Goal: Transaction & Acquisition: Obtain resource

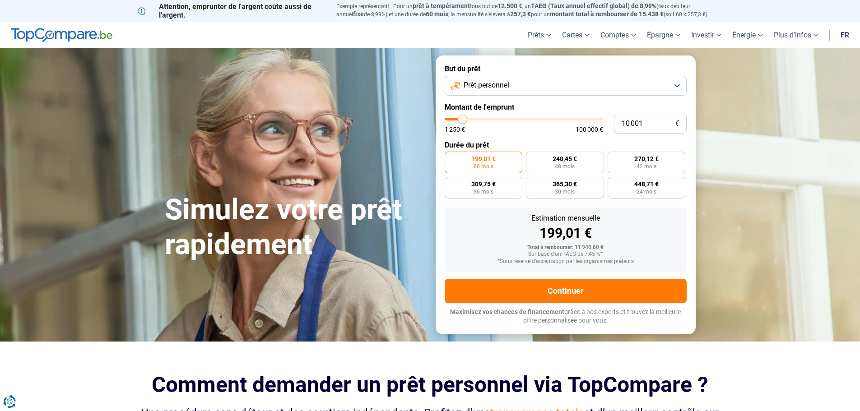
click at [600, 93] on button "Prêt personnel" at bounding box center [566, 86] width 242 height 20
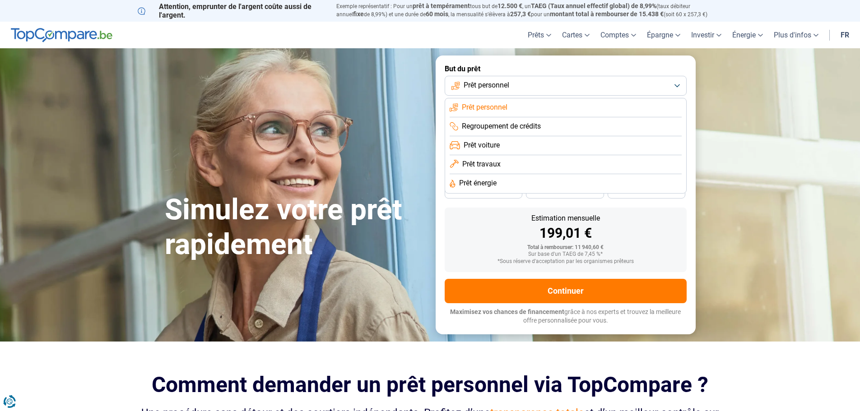
click at [554, 125] on li "Regroupement de crédits" at bounding box center [566, 126] width 232 height 19
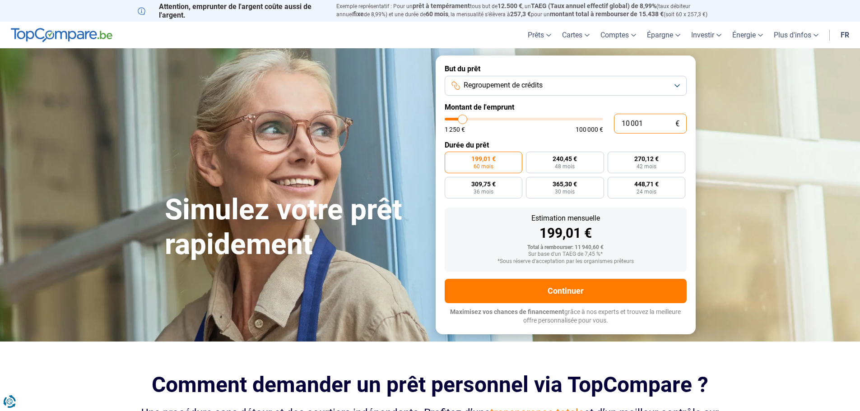
drag, startPoint x: 646, startPoint y: 122, endPoint x: 610, endPoint y: 121, distance: 35.7
click at [610, 121] on div "10 001 € 1 250 € 100 000 €" at bounding box center [566, 124] width 242 height 20
type input "2"
type input "1250"
type input "25"
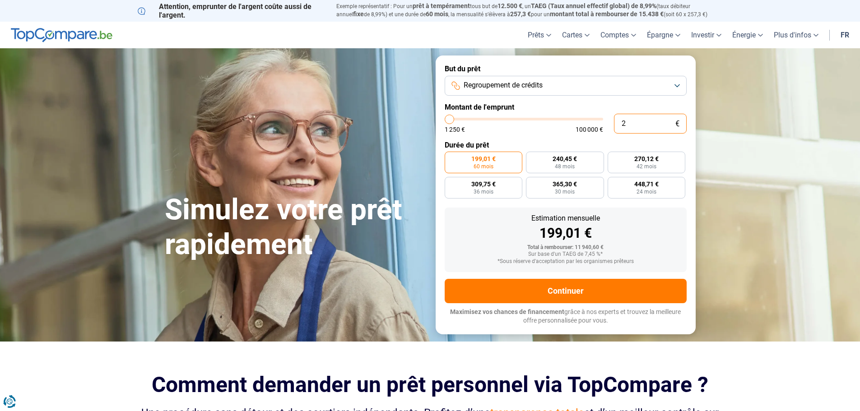
type input "1250"
type input "250"
type input "1250"
type input "2 500"
type input "2500"
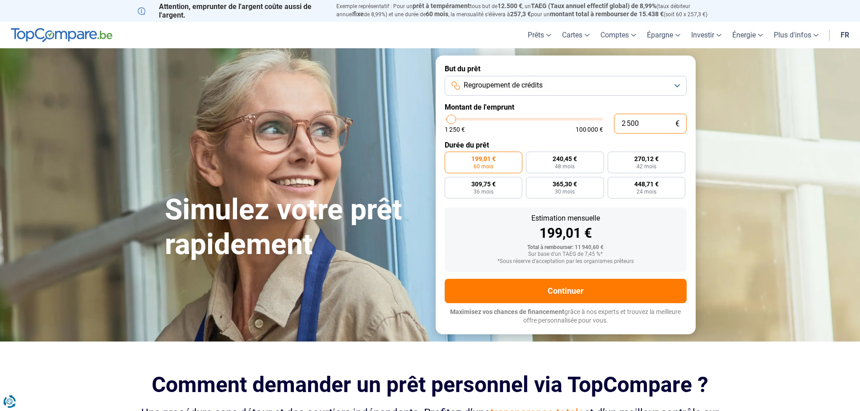
type input "25 000"
type input "25000"
radio input "false"
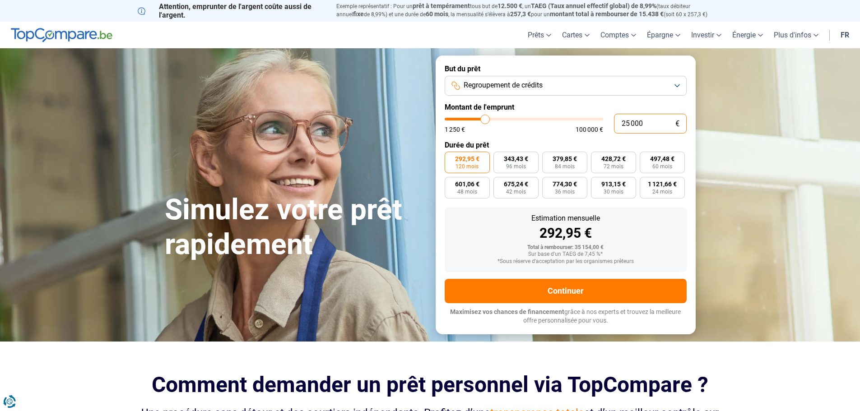
type input "25 000"
click at [552, 134] on form "But du prêt Regroupement de crédits Montant de l'emprunt 25 000 € 1 250 € 100 0…" at bounding box center [566, 195] width 260 height 279
click at [666, 188] on label "1 121,66 € 24 mois" at bounding box center [662, 188] width 45 height 22
click at [646, 183] on input "1 121,66 € 24 mois" at bounding box center [643, 180] width 6 height 6
radio input "true"
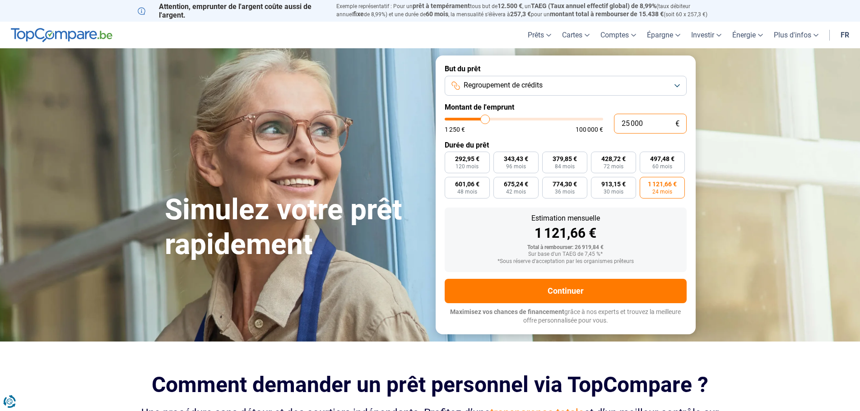
drag, startPoint x: 649, startPoint y: 123, endPoint x: 628, endPoint y: 121, distance: 21.3
click at [628, 121] on input "25 000" at bounding box center [650, 124] width 73 height 20
click at [645, 123] on input "25 000" at bounding box center [650, 124] width 73 height 20
click at [648, 122] on input "25 000" at bounding box center [650, 124] width 73 height 20
drag, startPoint x: 637, startPoint y: 123, endPoint x: 616, endPoint y: 123, distance: 21.2
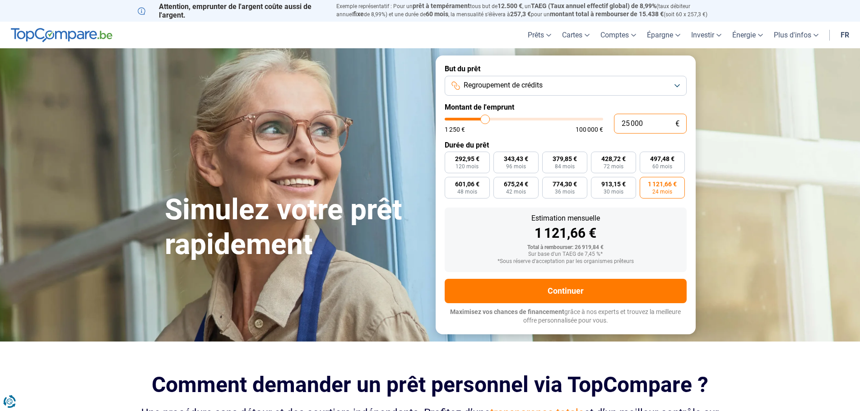
click at [616, 123] on input "25 000" at bounding box center [650, 124] width 73 height 20
type input "1"
type input "1250"
type input "19"
type input "1250"
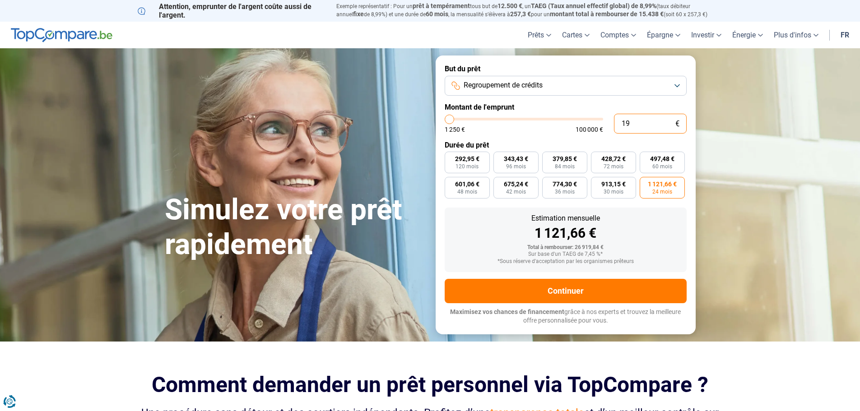
type input "198"
type input "1250"
type input "1 980"
type input "2000"
type input "19 800"
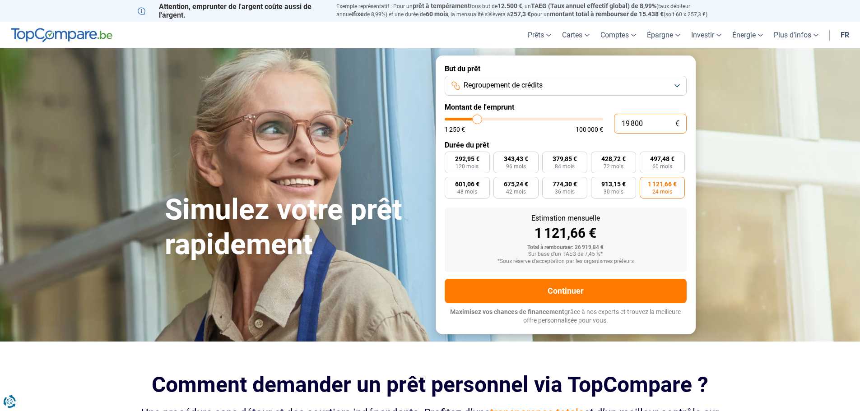
type input "19750"
radio input "false"
radio input "true"
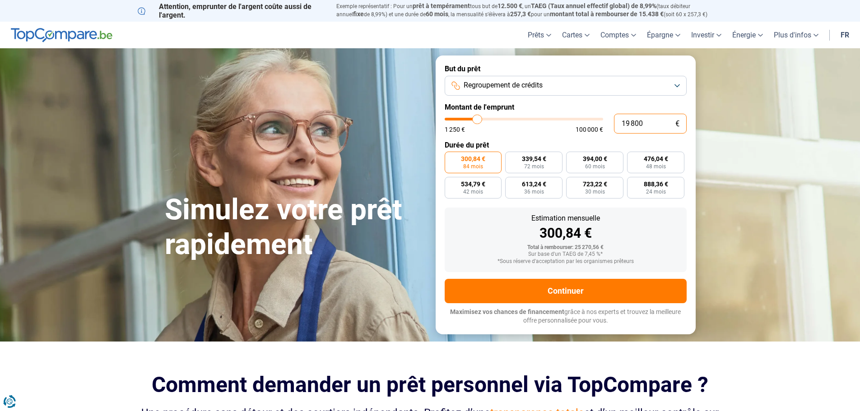
type input "19 800"
click at [613, 90] on button "Regroupement de crédits" at bounding box center [566, 86] width 242 height 20
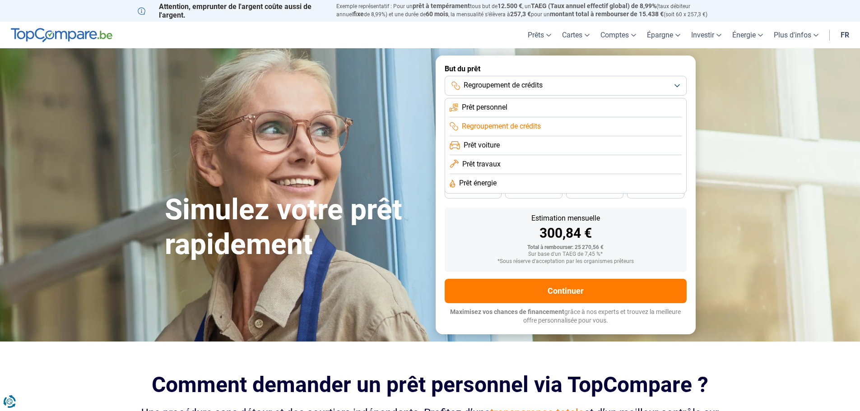
click at [572, 108] on li "Prêt personnel" at bounding box center [566, 107] width 232 height 19
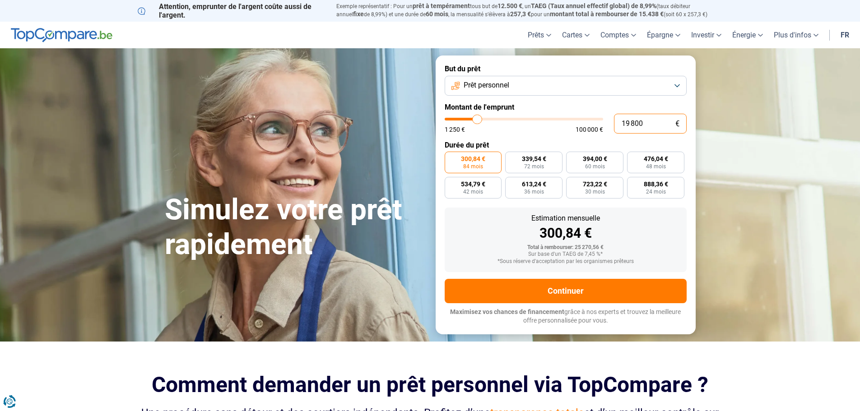
drag, startPoint x: 660, startPoint y: 124, endPoint x: 587, endPoint y: 120, distance: 73.2
click at [588, 120] on div "19 800 € 1 250 € 100 000 €" at bounding box center [566, 124] width 242 height 20
type input "19750"
type input "2"
type input "1250"
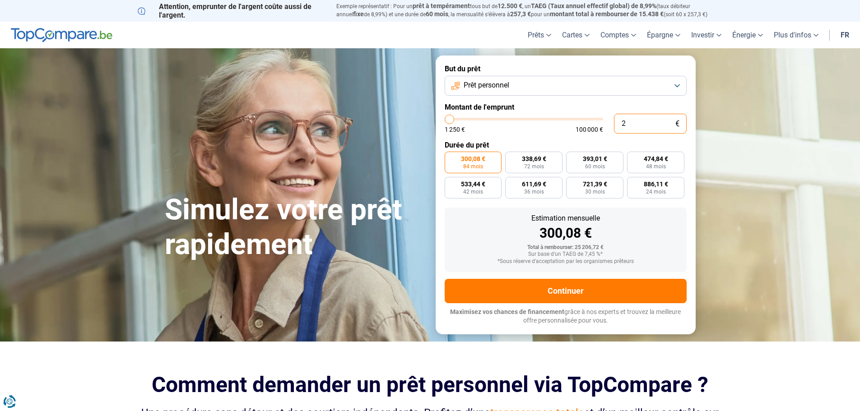
type input "25"
type input "1250"
type input "250"
type input "1250"
type input "2 500"
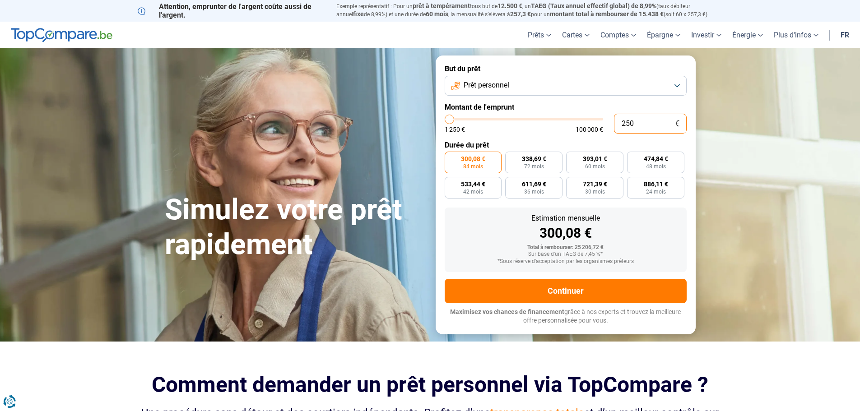
type input "2500"
radio input "true"
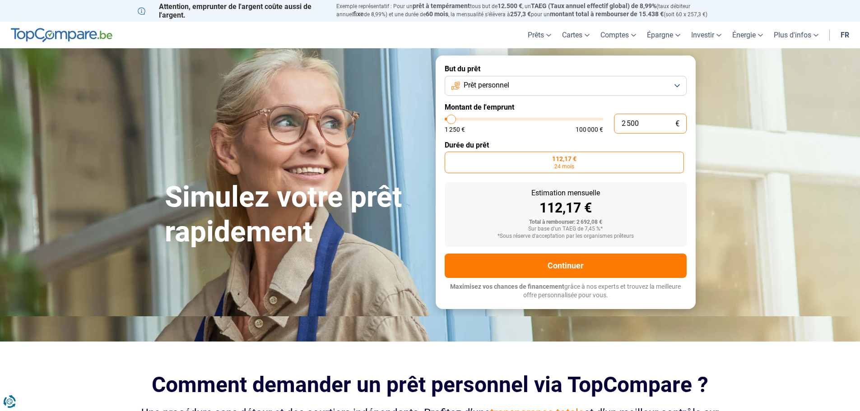
type input "25 000"
type input "25000"
type input "25 000"
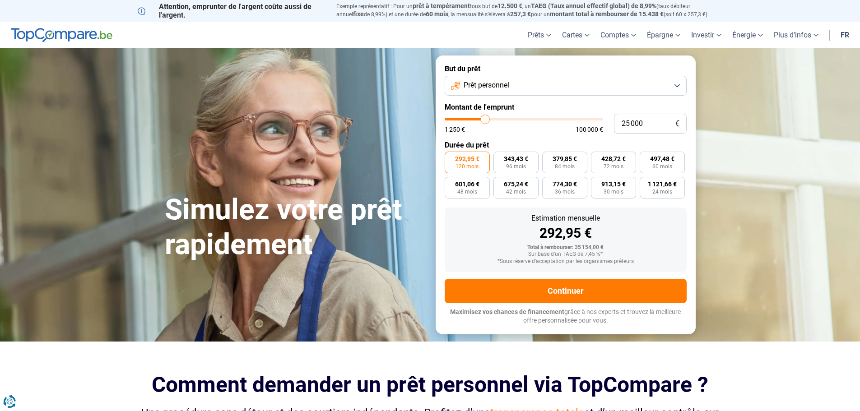
click at [539, 128] on div "1 250 € 100 000 €" at bounding box center [524, 129] width 158 height 6
click at [661, 187] on span "1 121,66 €" at bounding box center [662, 184] width 29 height 6
click at [646, 183] on input "1 121,66 € 24 mois" at bounding box center [643, 180] width 6 height 6
radio input "true"
click at [591, 86] on button "Prêt personnel" at bounding box center [566, 86] width 242 height 20
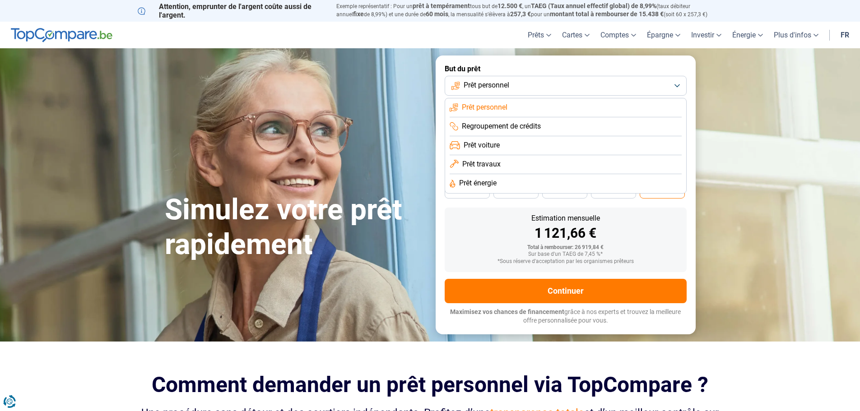
click at [571, 127] on li "Regroupement de crédits" at bounding box center [566, 126] width 232 height 19
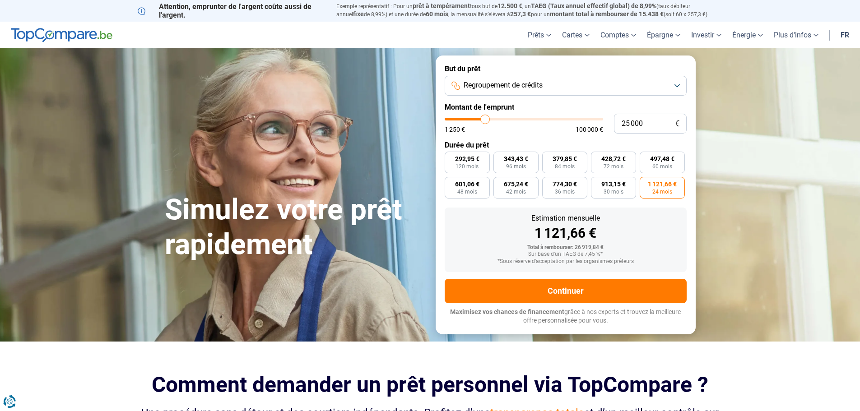
click at [568, 81] on button "Regroupement de crédits" at bounding box center [566, 86] width 242 height 20
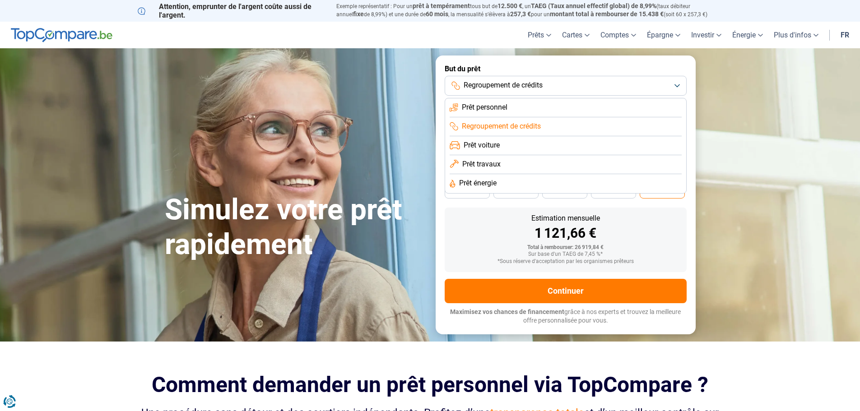
click at [499, 144] on span "Prêt voiture" at bounding box center [482, 145] width 36 height 10
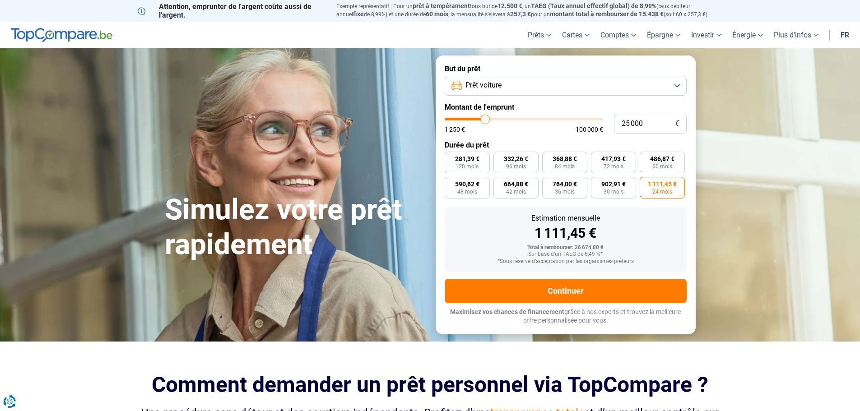
click at [578, 85] on button "Prêt voiture" at bounding box center [566, 86] width 242 height 20
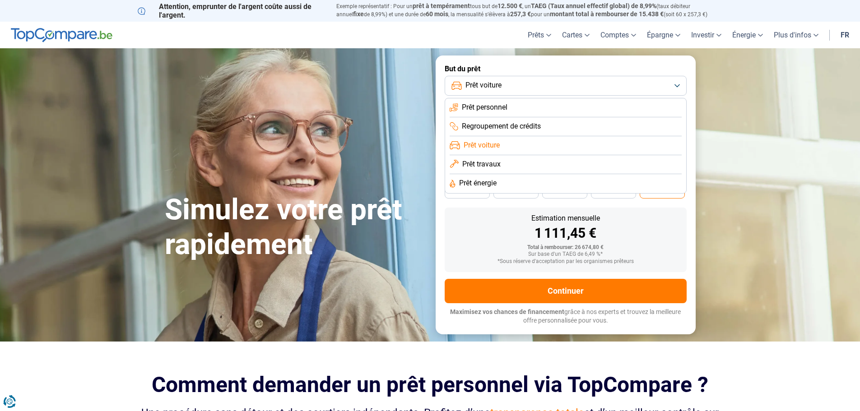
click at [515, 166] on li "Prêt travaux" at bounding box center [566, 164] width 232 height 19
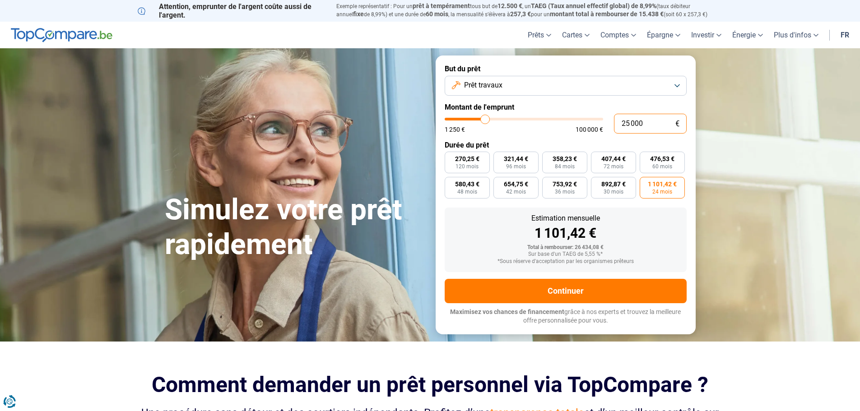
drag, startPoint x: 644, startPoint y: 121, endPoint x: 584, endPoint y: 115, distance: 60.4
click at [584, 115] on div "25 000 € 1 250 € 100 000 €" at bounding box center [566, 124] width 242 height 20
type input "1"
type input "1250"
type input "10"
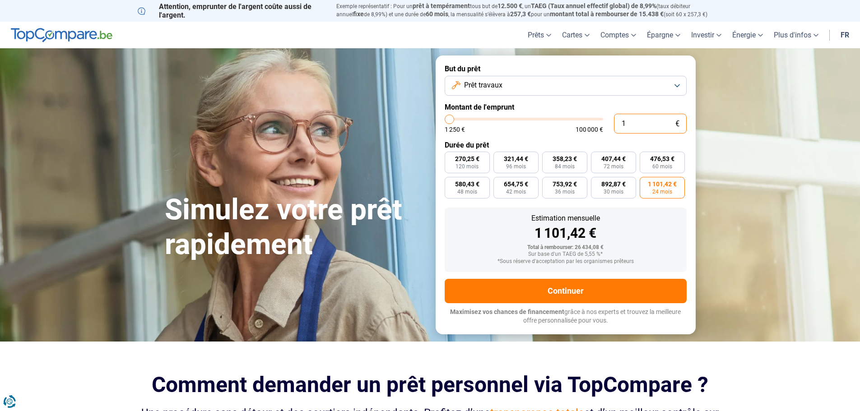
type input "1250"
type input "100"
type input "1250"
type input "1 000"
type input "1250"
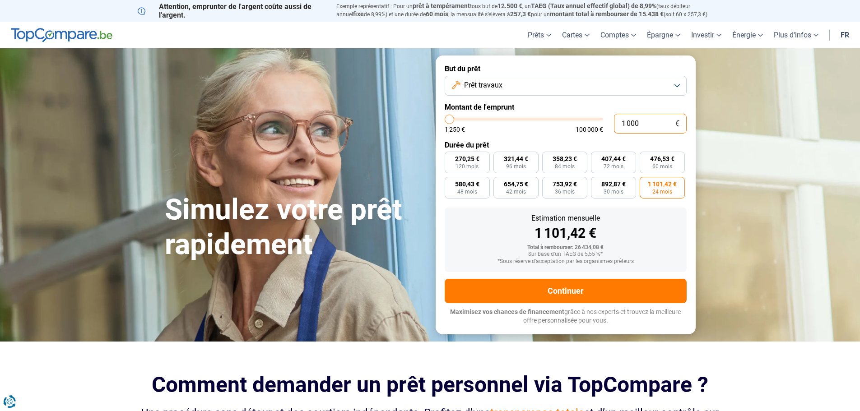
type input "10 000"
type input "10000"
type input "100 000"
type input "100000"
radio input "false"
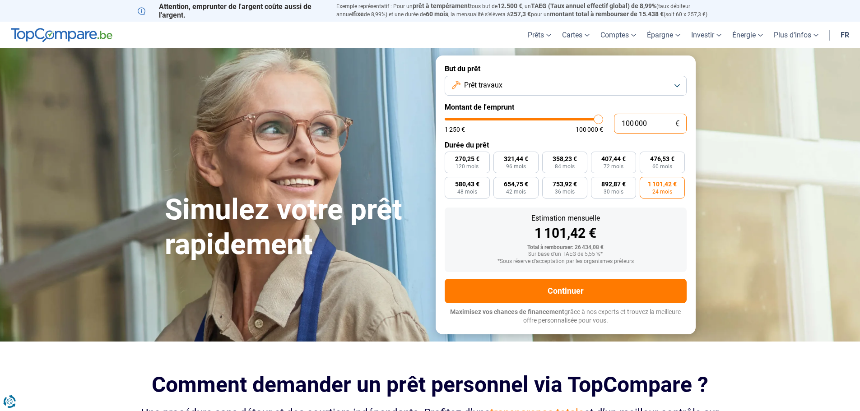
radio input "true"
drag, startPoint x: 651, startPoint y: 124, endPoint x: 600, endPoint y: 120, distance: 50.3
click at [603, 119] on div "100 000 € 1 250 € 100 000 €" at bounding box center [566, 124] width 242 height 20
type input "7"
type input "1250"
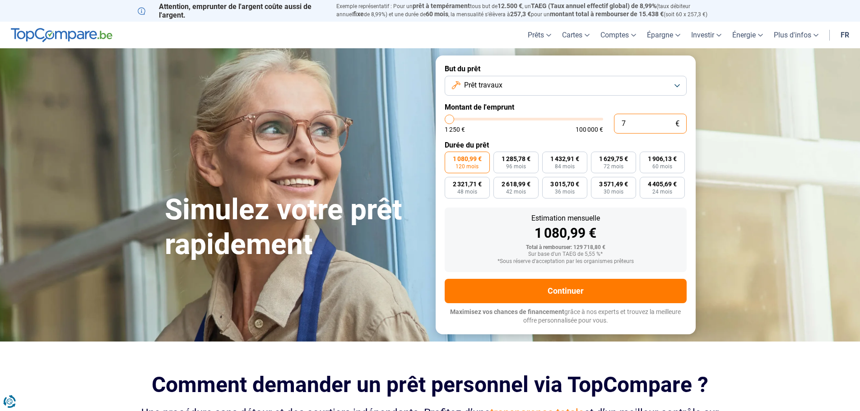
type input "70"
type input "1250"
type input "700"
type input "1250"
type input "7 000"
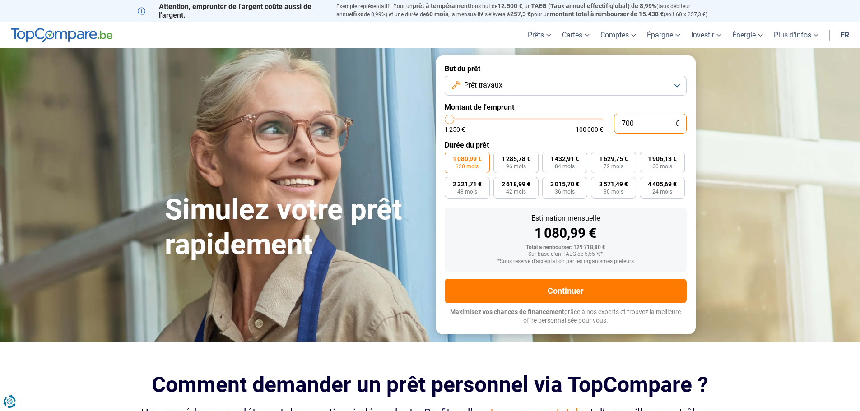
type input "7000"
type input "70 000"
type input "70000"
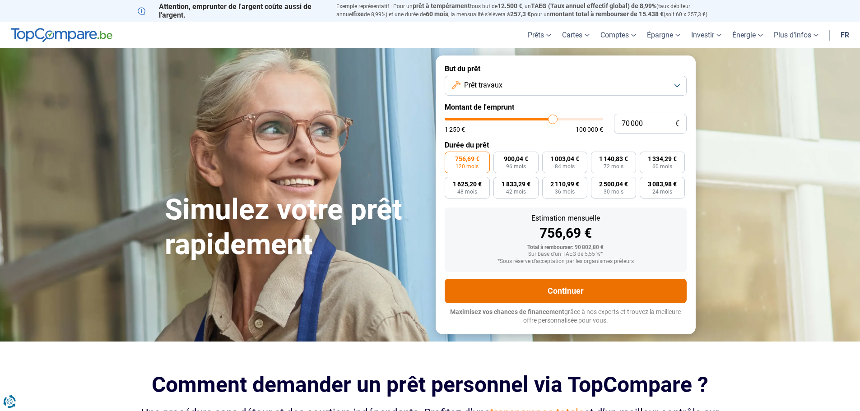
click at [567, 286] on button "Continuer" at bounding box center [566, 291] width 242 height 24
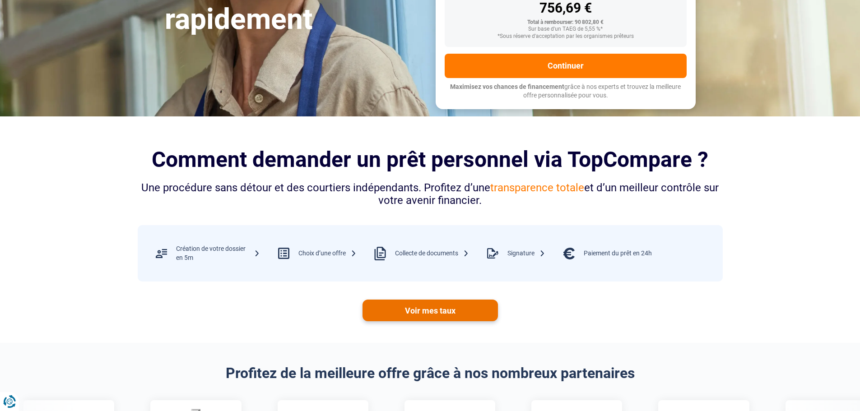
scroll to position [226, 0]
click at [440, 308] on link "Voir mes taux" at bounding box center [430, 310] width 135 height 22
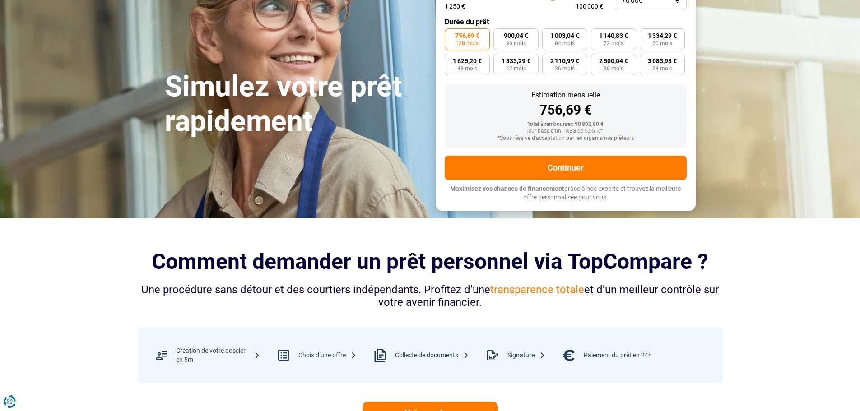
scroll to position [0, 0]
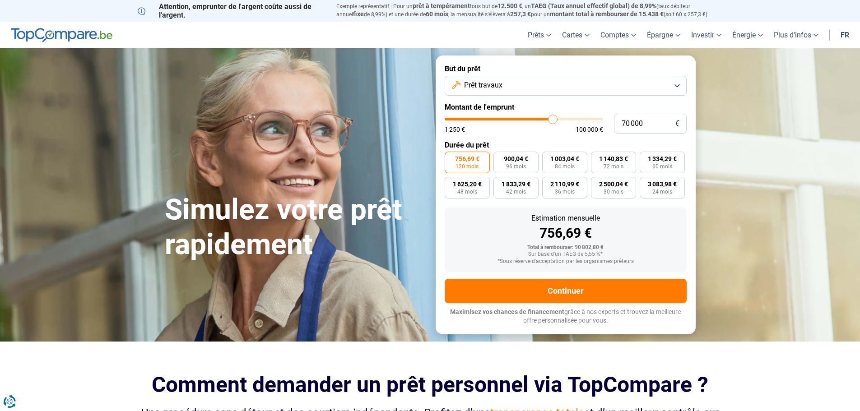
click at [572, 90] on button "Prêt travaux" at bounding box center [566, 86] width 242 height 20
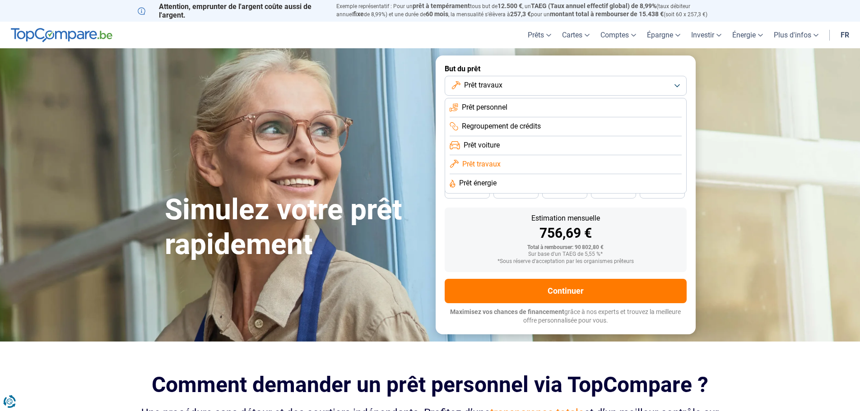
click at [533, 181] on li "Prêt énergie" at bounding box center [566, 183] width 232 height 19
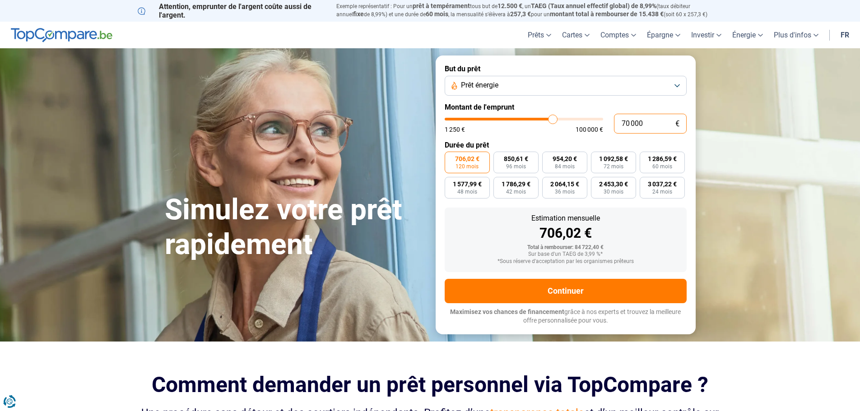
drag, startPoint x: 621, startPoint y: 123, endPoint x: 590, endPoint y: 119, distance: 31.9
click at [591, 120] on div "70 000 € 1 250 € 100 000 €" at bounding box center [566, 124] width 242 height 20
type input "1"
type input "1250"
type input "10"
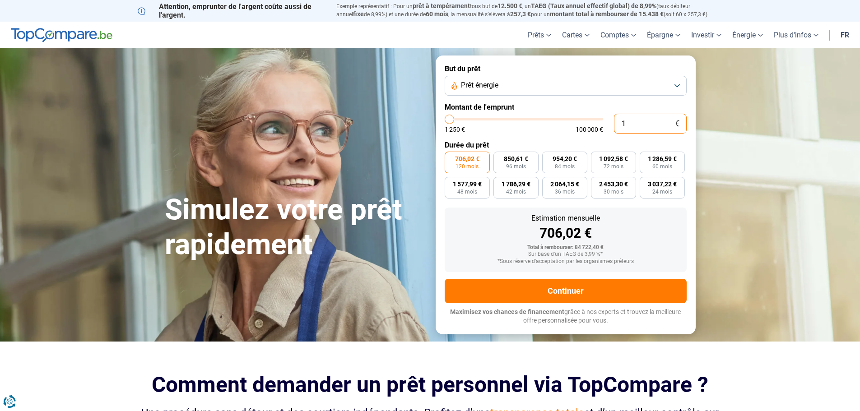
type input "1250"
type input "100"
type input "1250"
type input "1 000"
type input "1250"
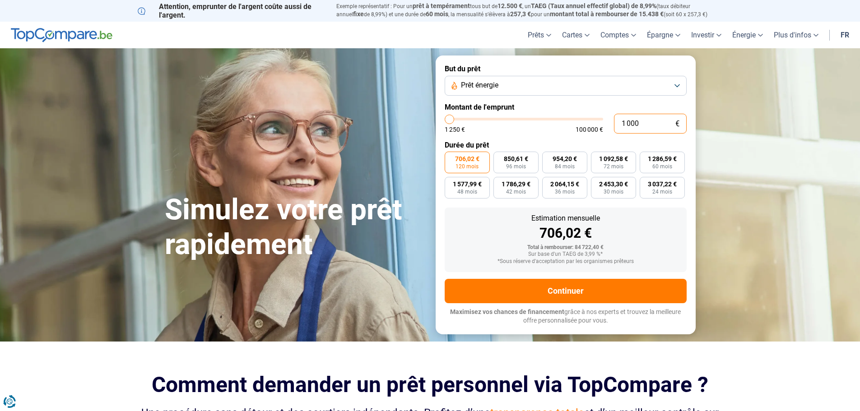
type input "10 000"
type input "10000"
radio input "true"
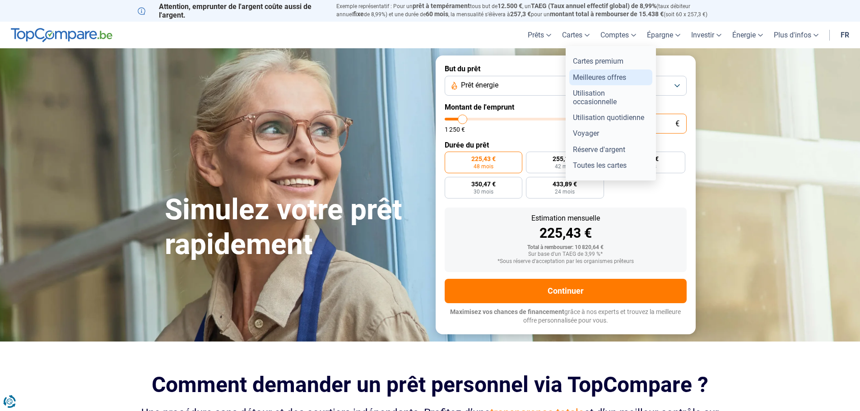
type input "10 000"
click at [589, 77] on link "Meilleures offres" at bounding box center [610, 78] width 83 height 16
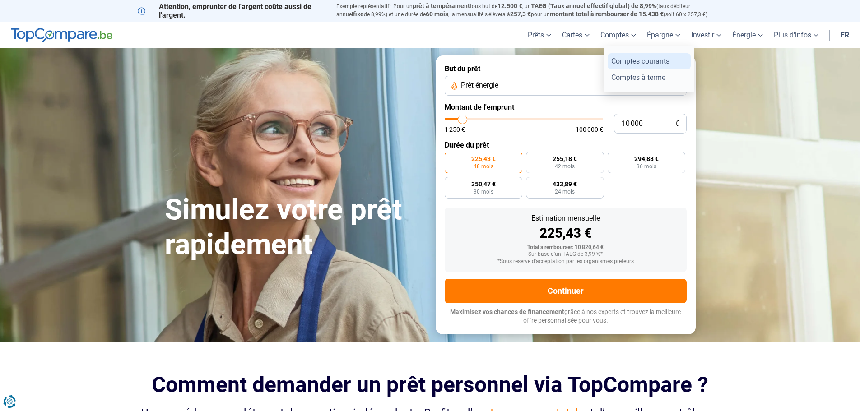
click at [636, 60] on link "Comptes courants" at bounding box center [649, 61] width 83 height 16
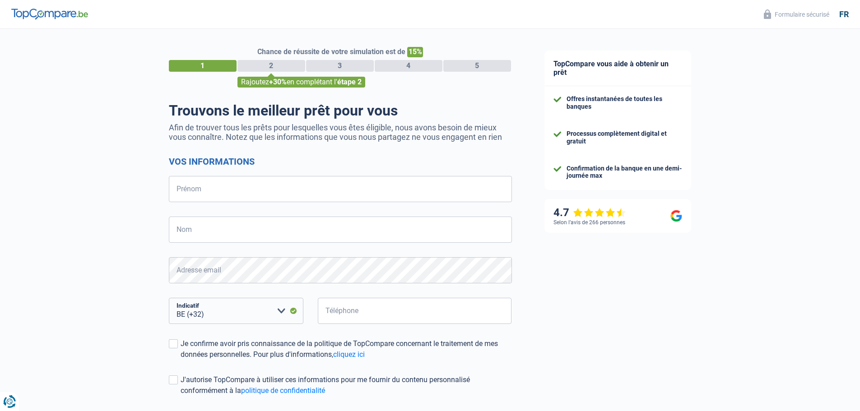
select select "32"
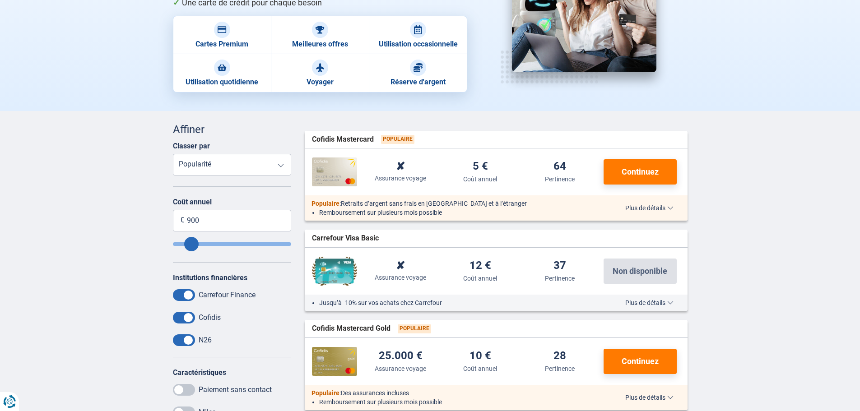
scroll to position [135, 0]
click at [660, 207] on span "Plus de détails" at bounding box center [649, 208] width 48 height 6
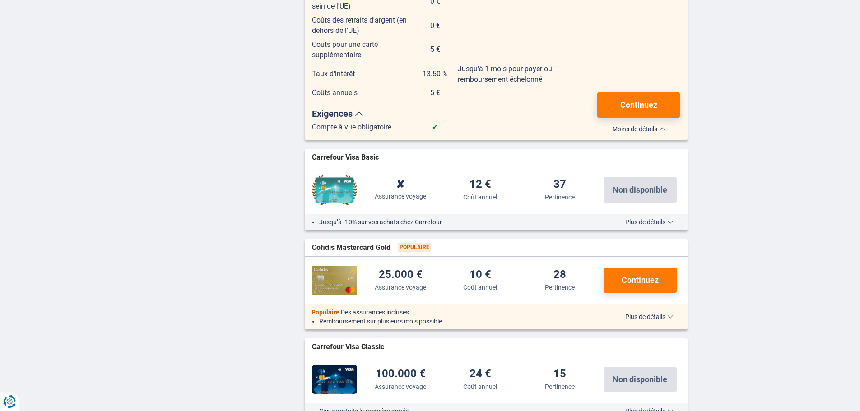
scroll to position [721, 0]
click at [661, 317] on span "Plus de détails" at bounding box center [649, 316] width 48 height 6
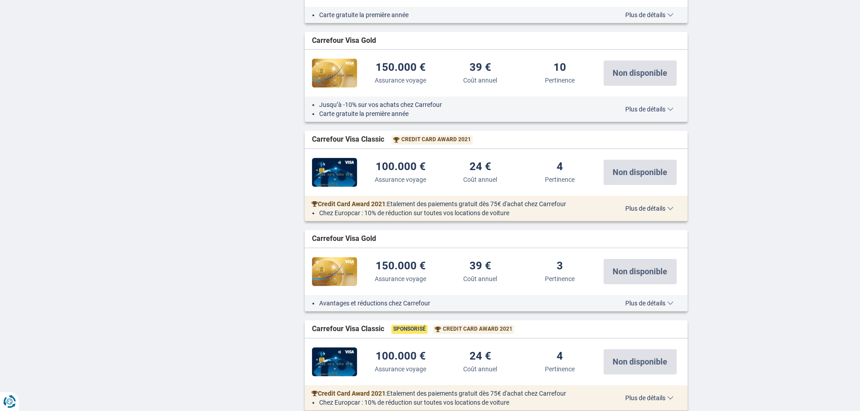
scroll to position [1624, 0]
click at [636, 207] on span "Plus de détails" at bounding box center [649, 208] width 48 height 6
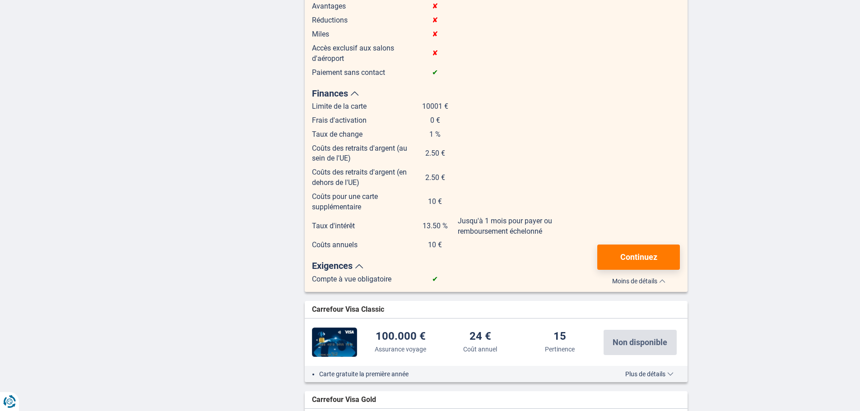
scroll to position [1263, 0]
click at [641, 280] on span "Moins de détails" at bounding box center [638, 282] width 53 height 6
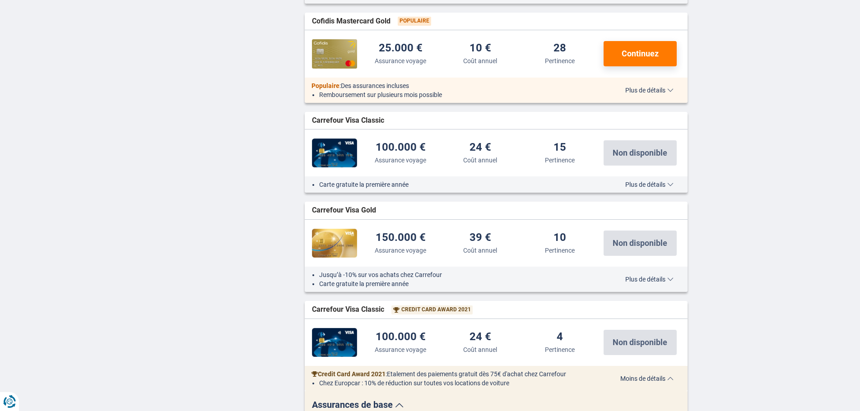
scroll to position [947, 0]
click at [655, 378] on span "Moins de détails" at bounding box center [646, 379] width 53 height 6
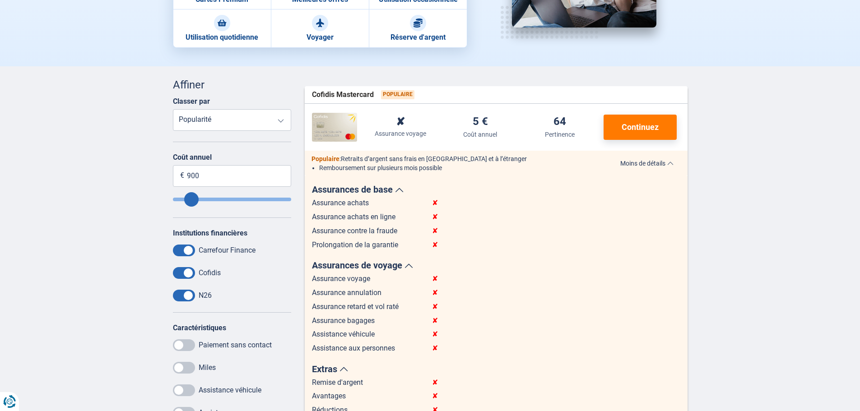
scroll to position [179, 0]
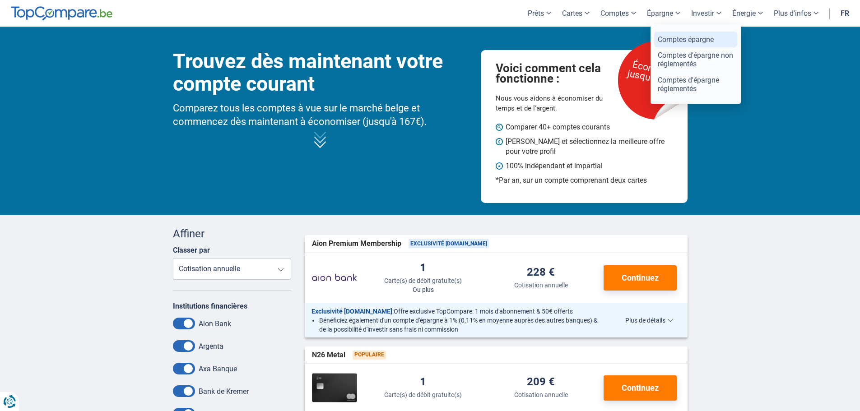
click at [684, 37] on link "Comptes épargne" at bounding box center [695, 40] width 83 height 16
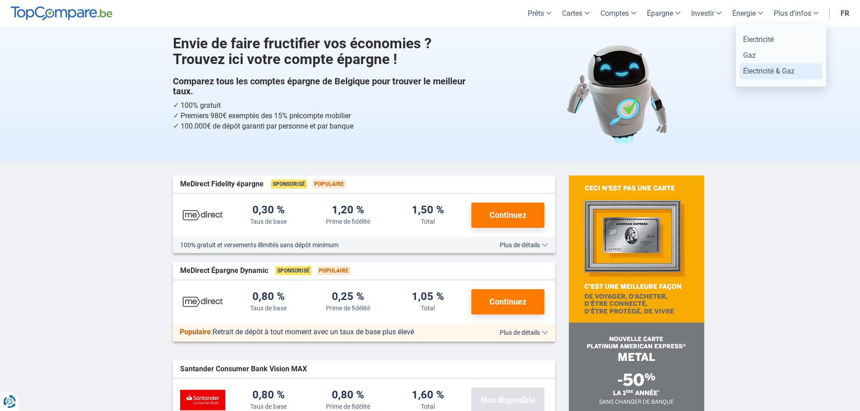
click at [755, 68] on link "Électricité & Gaz" at bounding box center [780, 71] width 83 height 16
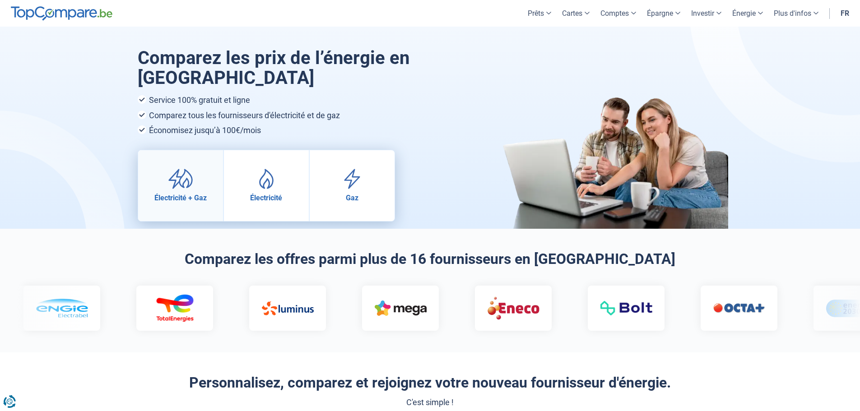
click at [179, 185] on img at bounding box center [180, 179] width 25 height 20
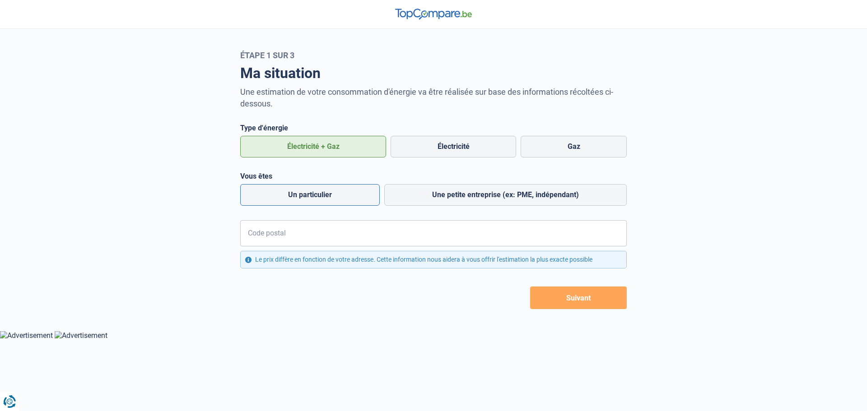
click at [350, 200] on label "Un particulier" at bounding box center [310, 195] width 140 height 22
click at [350, 200] on input "Un particulier" at bounding box center [310, 195] width 140 height 22
radio input "true"
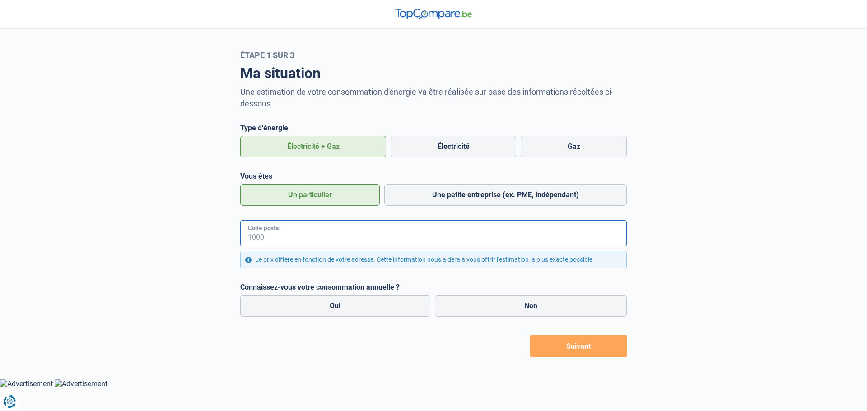
click at [345, 233] on input "Code postal" at bounding box center [433, 233] width 386 height 26
type input "3080"
click at [172, 270] on div "Ma situation Une estimation de votre consommation d'énergie va être réalisée su…" at bounding box center [433, 209] width 596 height 298
click at [482, 308] on label "Non" at bounding box center [531, 306] width 192 height 22
click at [482, 308] on input "Non" at bounding box center [531, 306] width 192 height 22
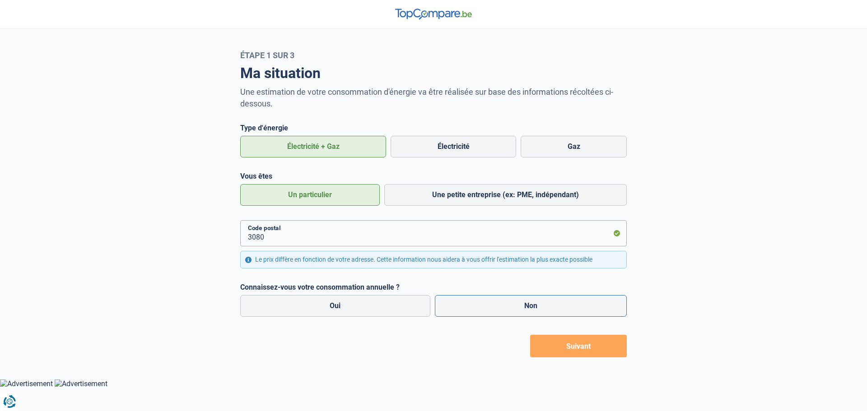
radio input "true"
radio input "false"
radio input "true"
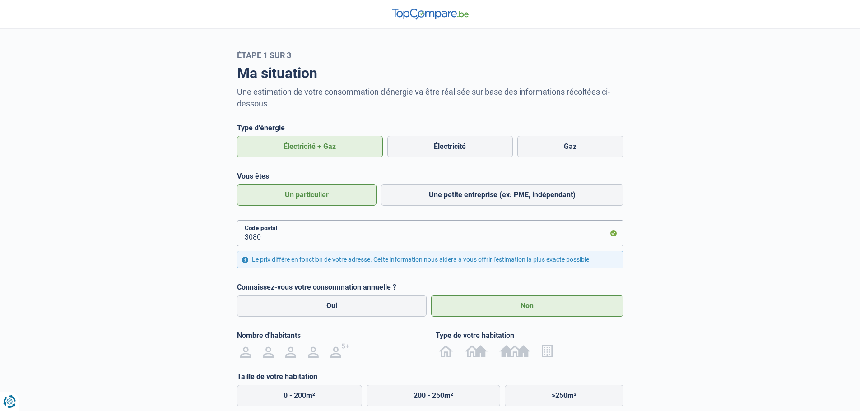
scroll to position [67, 0]
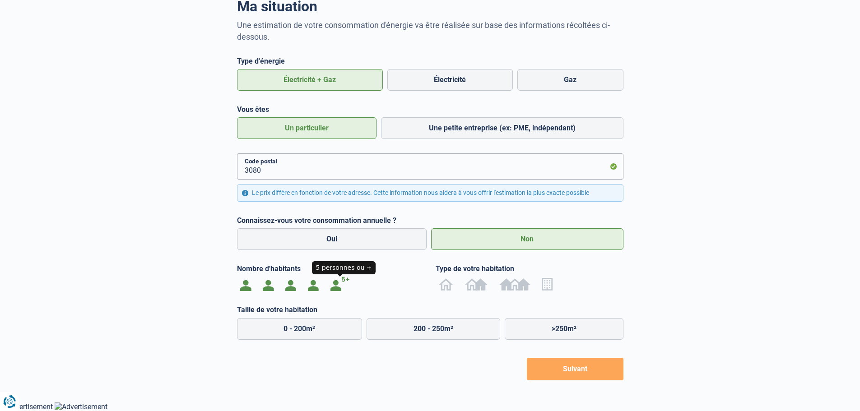
click at [334, 287] on img at bounding box center [340, 284] width 20 height 14
click at [334, 287] on input "radio" at bounding box center [340, 284] width 31 height 14
radio input "true"
click at [474, 286] on img at bounding box center [476, 284] width 23 height 14
click at [474, 286] on input "radio" at bounding box center [476, 284] width 34 height 14
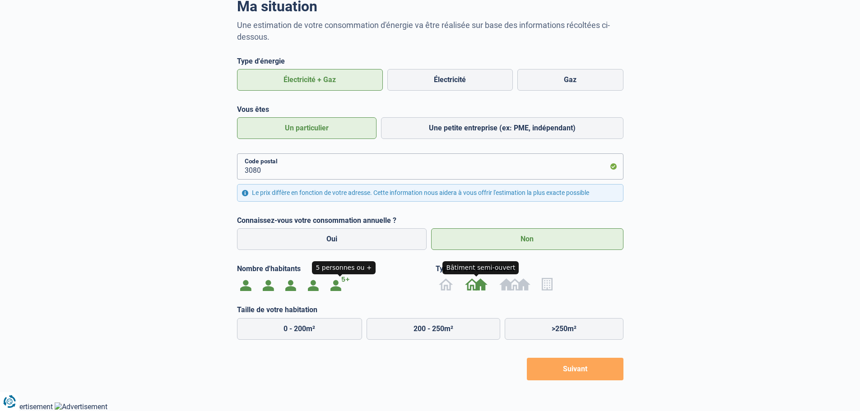
radio input "true"
click at [311, 327] on label "0 - 125m²" at bounding box center [300, 329] width 126 height 22
click at [311, 327] on input "0 - 125m²" at bounding box center [300, 329] width 126 height 22
radio input "true"
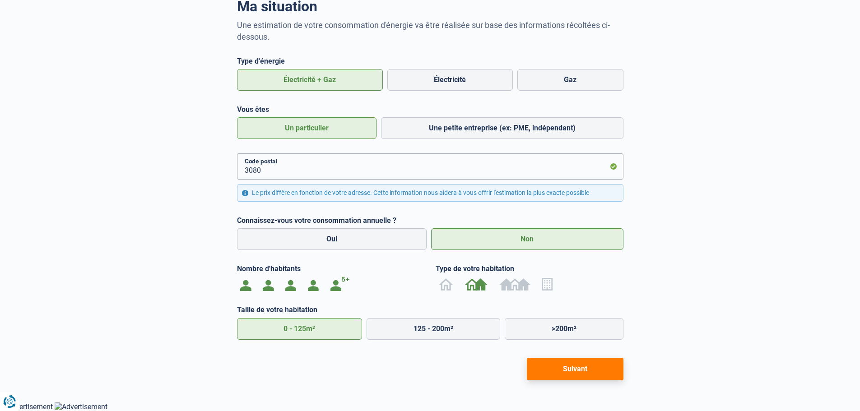
click at [564, 368] on button "Suivant" at bounding box center [575, 369] width 97 height 23
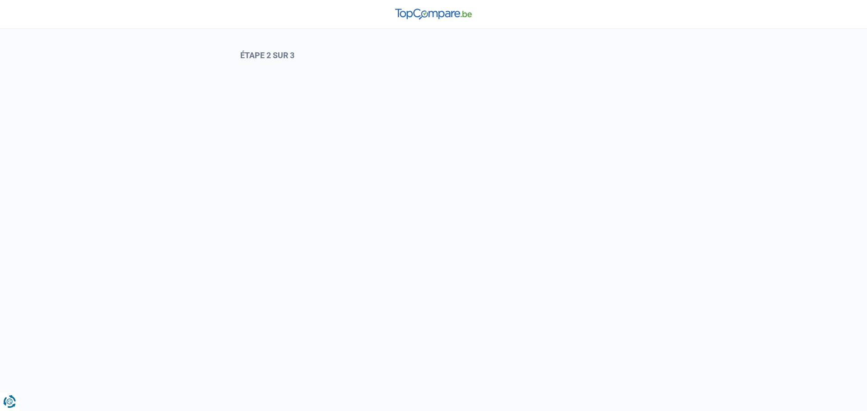
select select "Type de compteur"
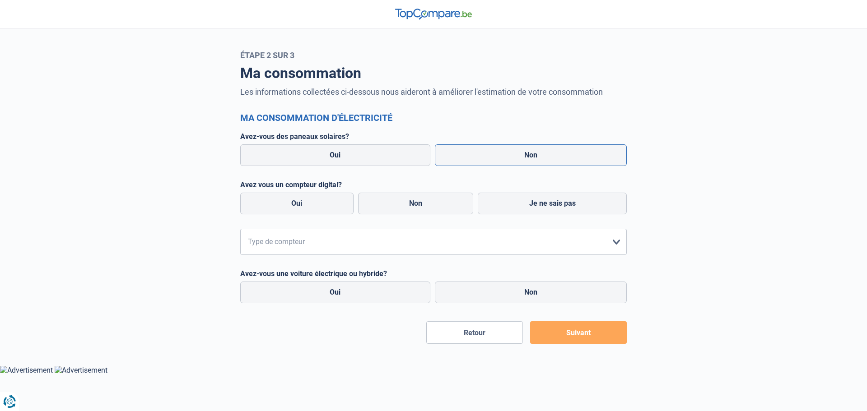
click at [529, 155] on label "Non" at bounding box center [531, 155] width 192 height 22
click at [529, 155] on input "Non" at bounding box center [531, 155] width 192 height 22
radio input "true"
radio input "false"
radio input "true"
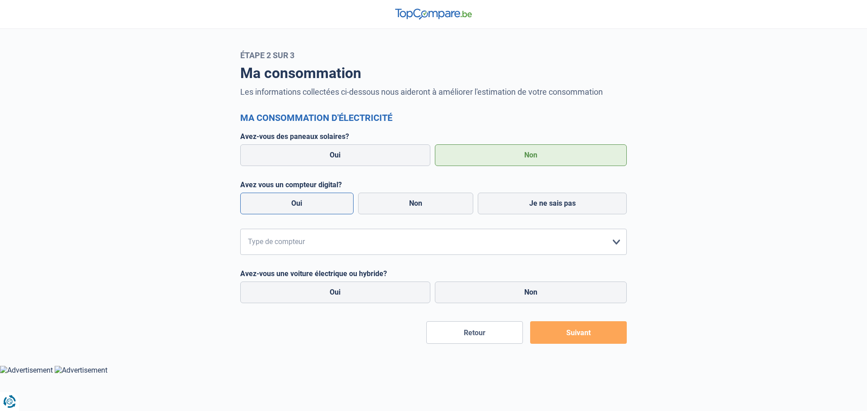
click at [330, 205] on label "Oui" at bounding box center [296, 204] width 113 height 22
click at [330, 205] on input "Oui" at bounding box center [296, 204] width 113 height 22
radio input "true"
click at [429, 241] on select "form.selectOption Mono-horaire Bi-horaire Mono-horaire + exclusif nuit Bi-horai…" at bounding box center [433, 242] width 386 height 26
select select "day_night_bi_hourly"
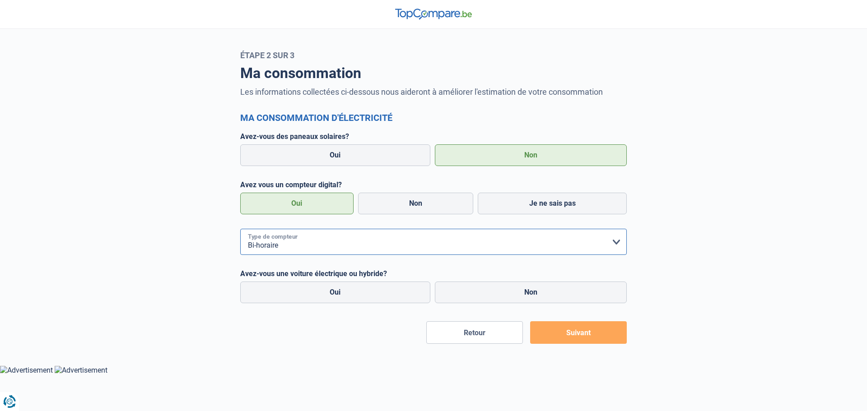
click at [240, 229] on select "form.selectOption Mono-horaire Bi-horaire Mono-horaire + exclusif nuit Bi-horai…" at bounding box center [433, 242] width 386 height 26
click at [395, 291] on label "Oui" at bounding box center [335, 293] width 190 height 22
click at [395, 291] on input "Oui" at bounding box center [335, 293] width 190 height 22
radio input "true"
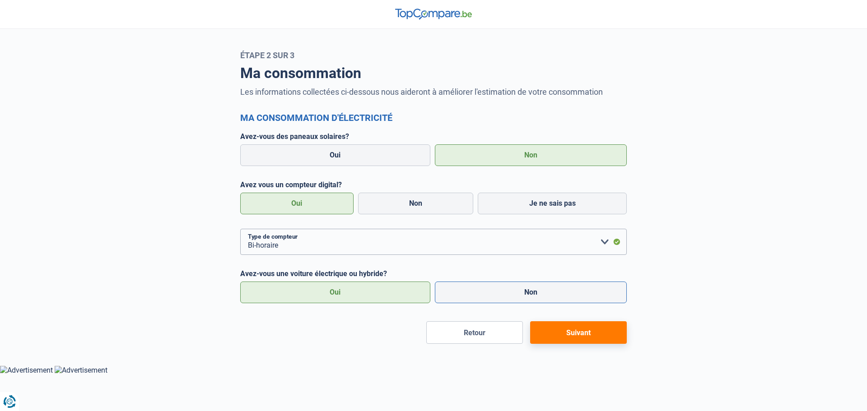
click at [510, 295] on label "Non" at bounding box center [531, 293] width 192 height 22
click at [510, 295] on input "Non" at bounding box center [531, 293] width 192 height 22
radio input "true"
radio input "false"
radio input "true"
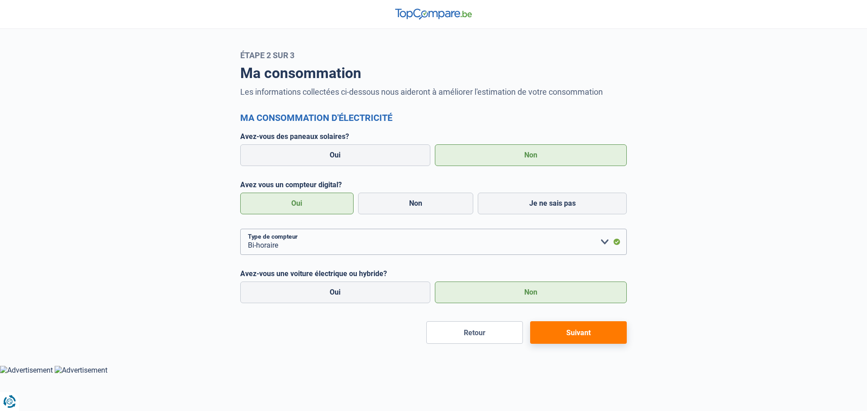
click at [558, 329] on button "Suivant" at bounding box center [578, 332] width 97 height 23
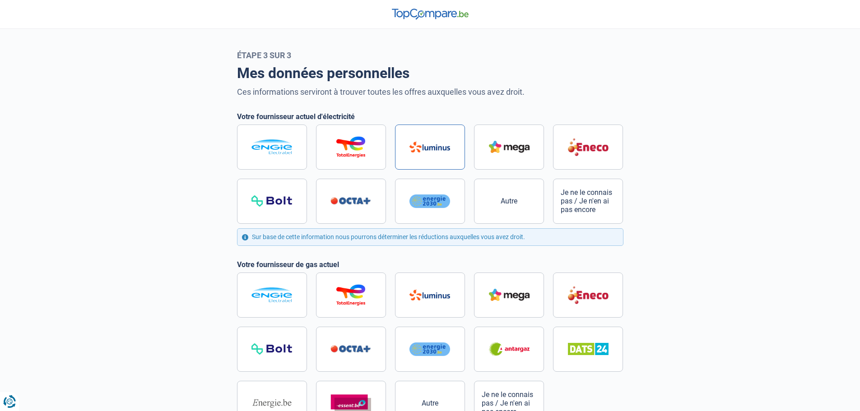
click at [438, 147] on img at bounding box center [429, 147] width 41 height 11
click at [438, 147] on input "radio" at bounding box center [430, 174] width 386 height 99
radio input "true"
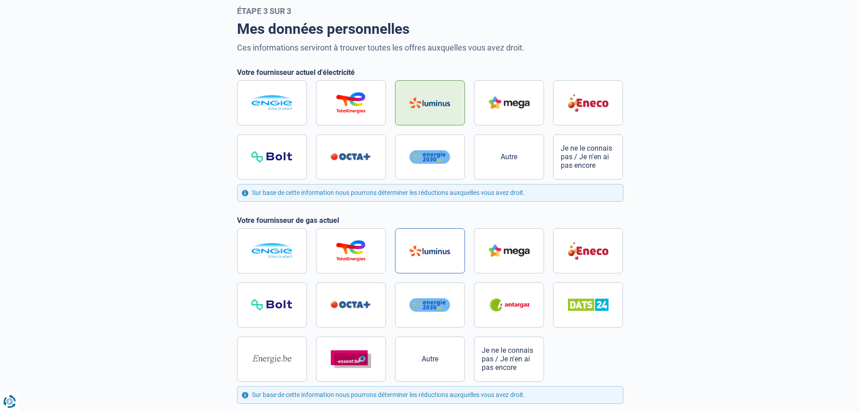
click at [445, 252] on img at bounding box center [429, 251] width 41 height 11
click at [445, 252] on input "radio" at bounding box center [430, 304] width 386 height 153
radio input "true"
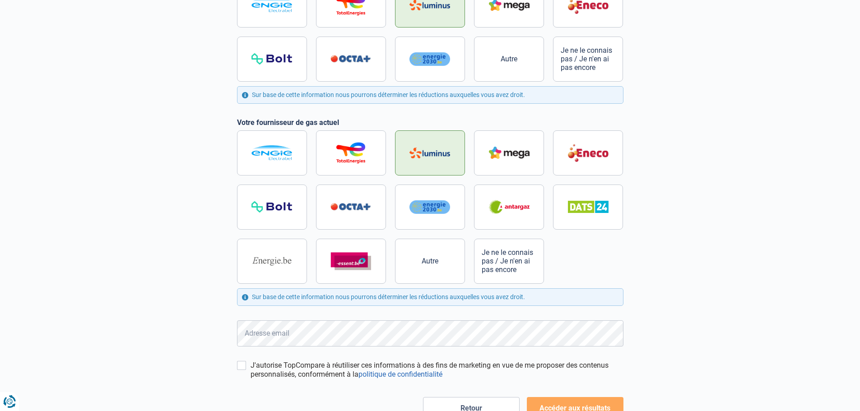
scroll to position [181, 0]
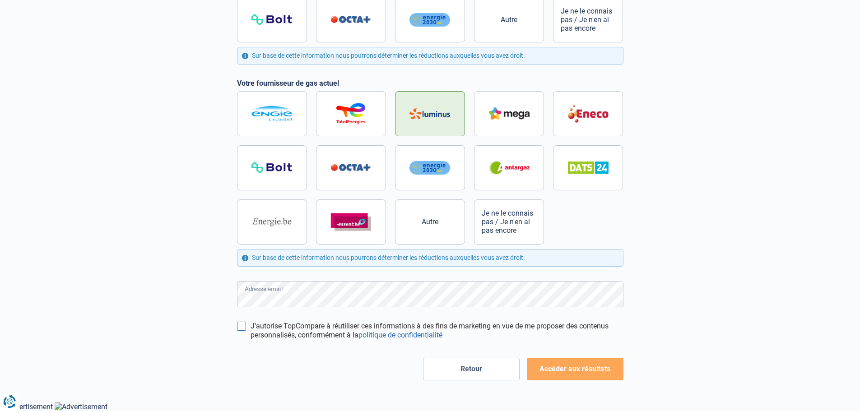
click at [242, 327] on input "J'autorise TopCompare à réutiliser ces informations à des fins de marketing en …" at bounding box center [241, 326] width 9 height 9
checkbox input "true"
click at [565, 372] on button "Accéder aux résultats" at bounding box center [575, 369] width 97 height 23
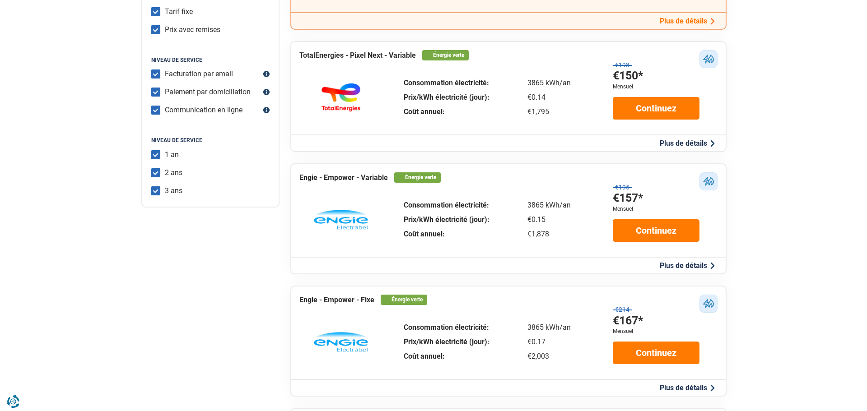
scroll to position [361, 0]
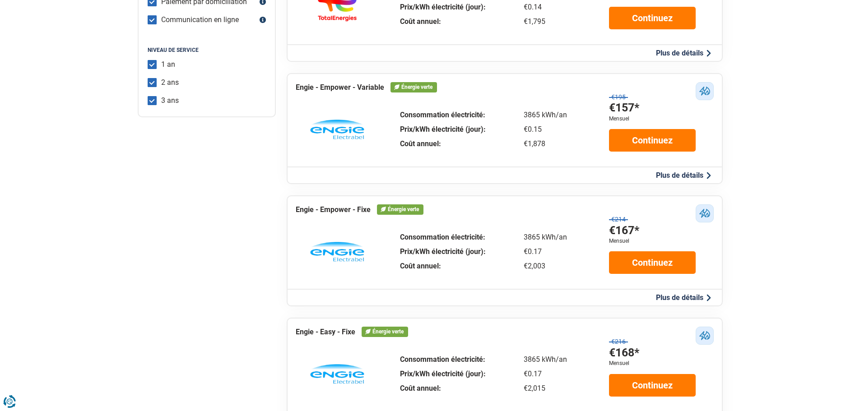
click at [693, 297] on button "Plus de détails" at bounding box center [683, 297] width 60 height 9
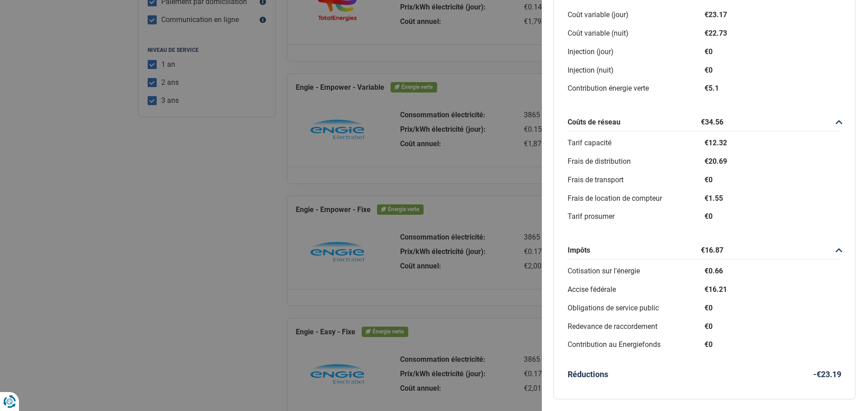
scroll to position [0, 0]
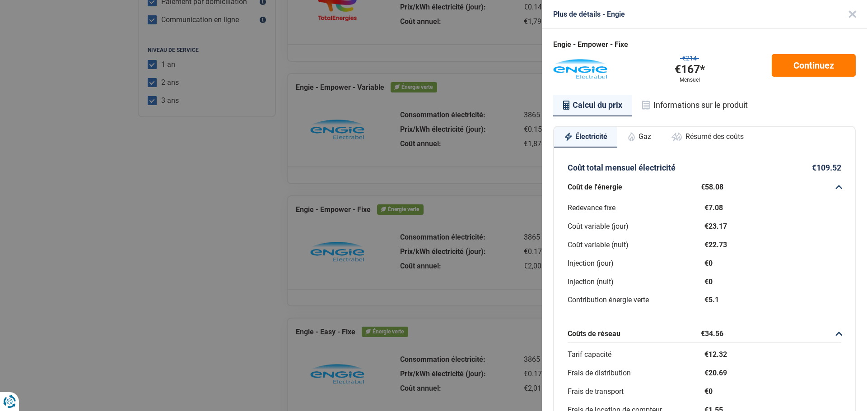
click at [644, 136] on button "Gaz" at bounding box center [639, 137] width 44 height 20
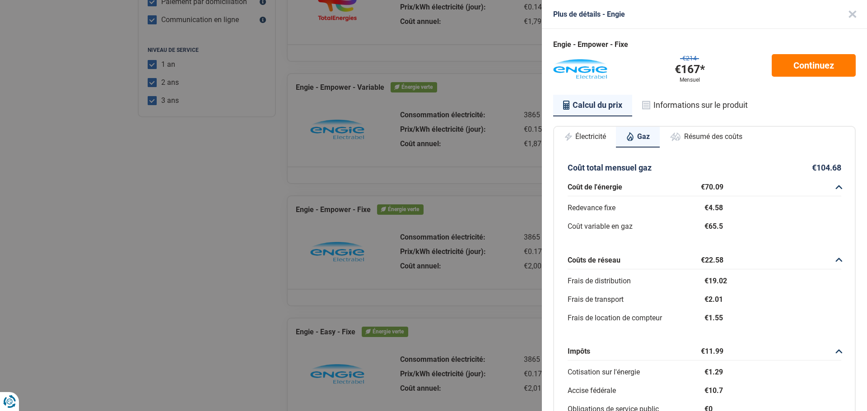
click at [731, 138] on button "Résumé des coûts" at bounding box center [706, 137] width 93 height 20
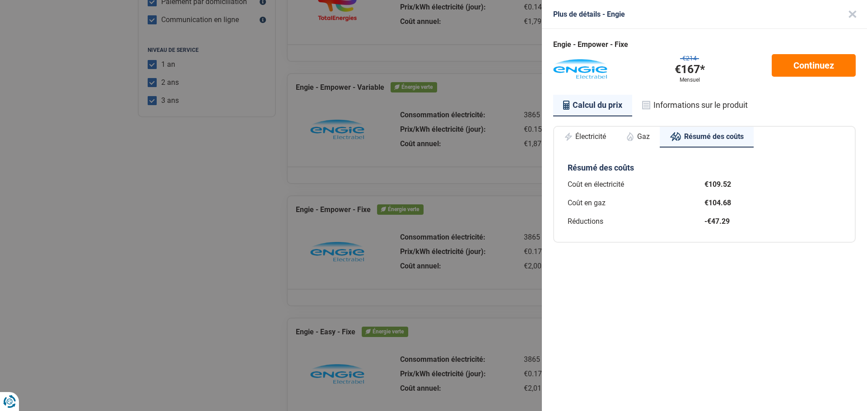
click at [654, 134] on button "Gaz" at bounding box center [638, 137] width 44 height 20
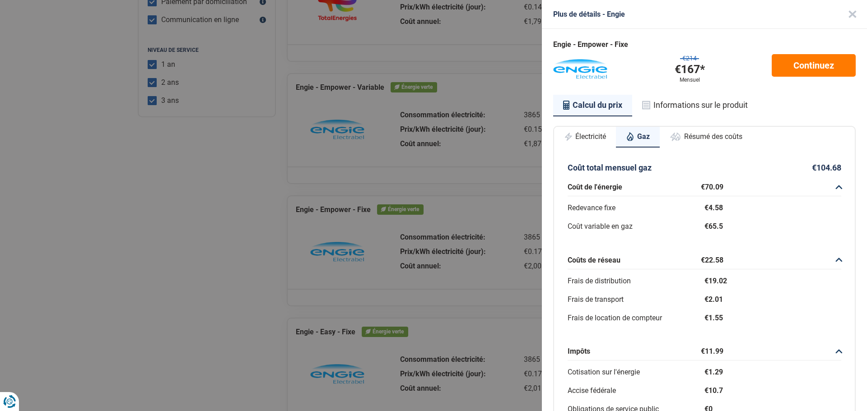
click at [719, 112] on button "Informations sur le produit" at bounding box center [695, 105] width 126 height 21
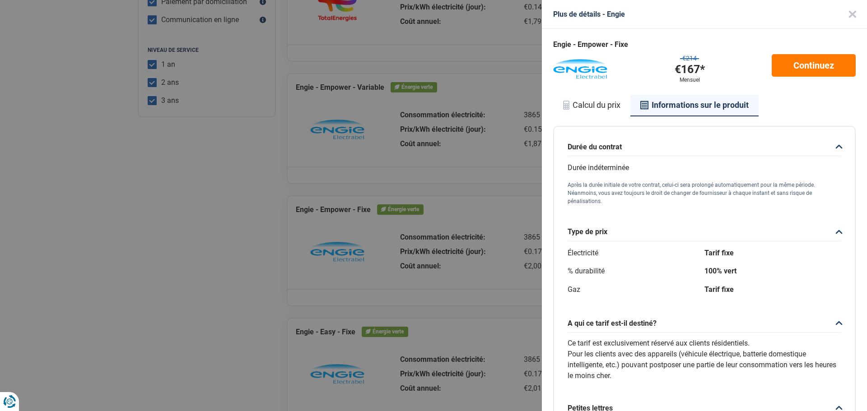
click at [233, 174] on div "Plus de détails - Engie Engie - Empower - Fixe €214 €167* Mensuel Continuez Cal…" at bounding box center [433, 205] width 867 height 411
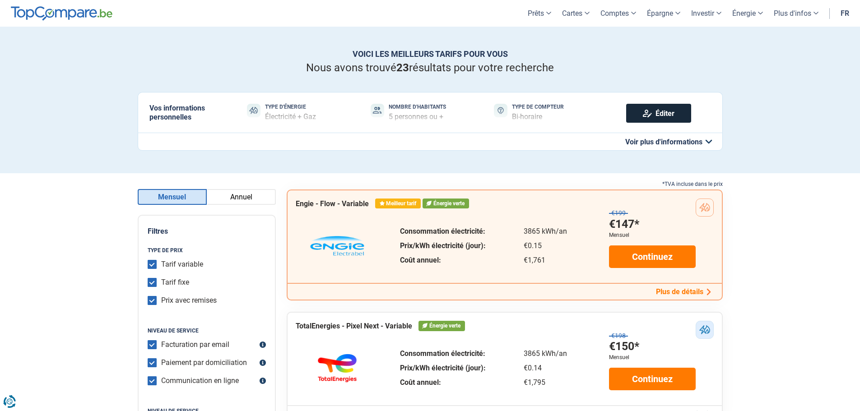
click at [660, 112] on link "Éditer" at bounding box center [658, 113] width 65 height 19
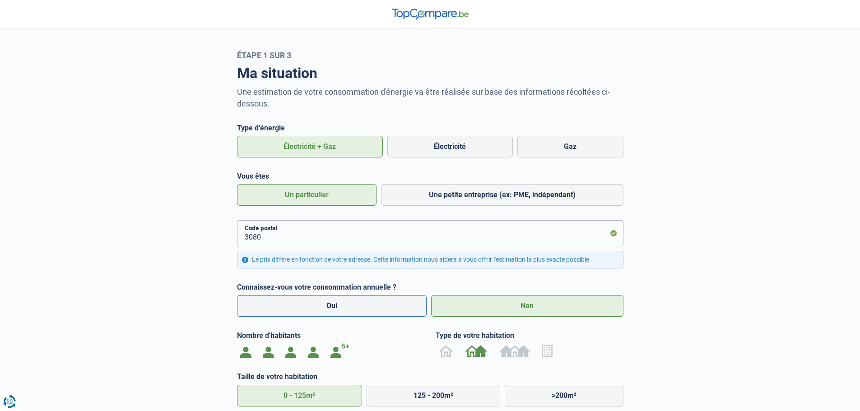
click at [355, 307] on label "Oui" at bounding box center [332, 306] width 190 height 22
click at [355, 307] on input "Oui" at bounding box center [332, 306] width 190 height 22
radio input "true"
radio input "false"
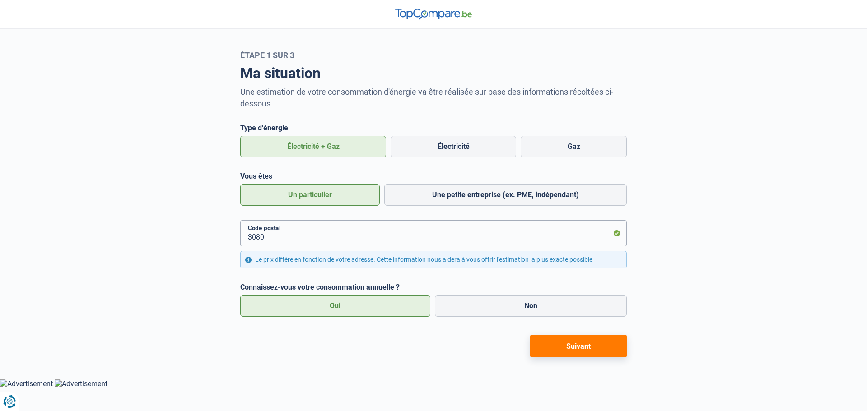
click at [572, 343] on button "Suivant" at bounding box center [578, 346] width 97 height 23
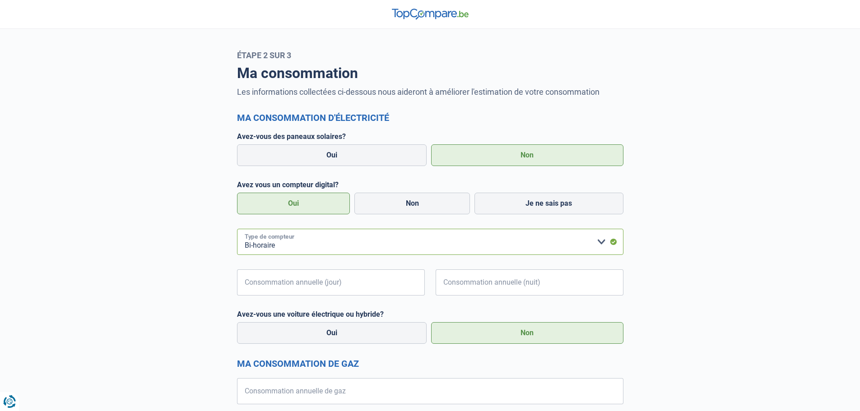
click at [321, 248] on select "form.selectOption Mono-horaire Bi-horaire Mono-horaire + exclusif nuit Bi-horai…" at bounding box center [430, 242] width 386 height 26
select select "day_single_rate"
click at [237, 229] on select "form.selectOption Mono-horaire Bi-horaire Mono-horaire + exclusif nuit Bi-horai…" at bounding box center [430, 242] width 386 height 26
click at [299, 284] on input "Consommation annuelle (jour)" at bounding box center [441, 283] width 363 height 26
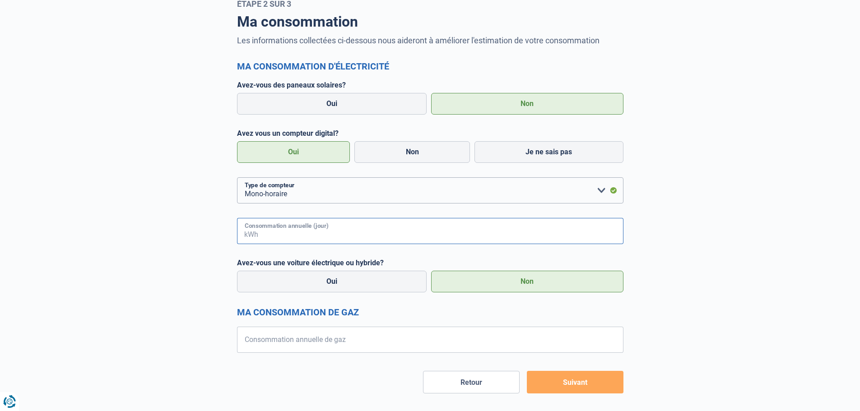
scroll to position [52, 0]
type input "3511"
click at [343, 338] on input "Consommation annuelle de gaz" at bounding box center [441, 339] width 363 height 26
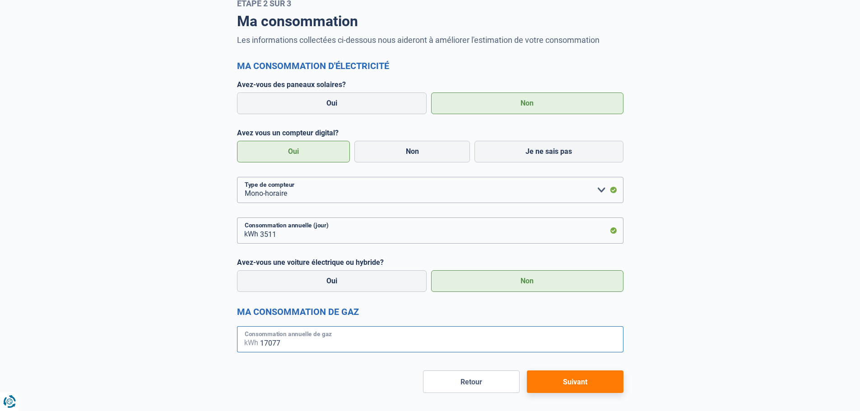
type input "17077"
click at [608, 382] on button "Suivant" at bounding box center [575, 382] width 97 height 23
radio input "false"
radio input "true"
radio input "false"
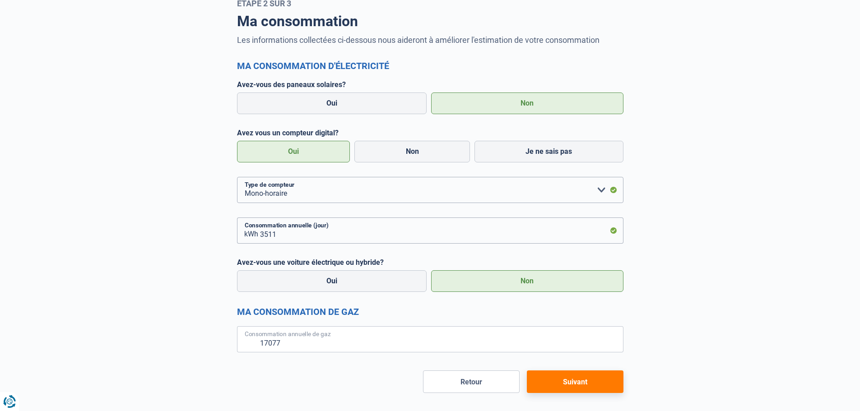
radio input "true"
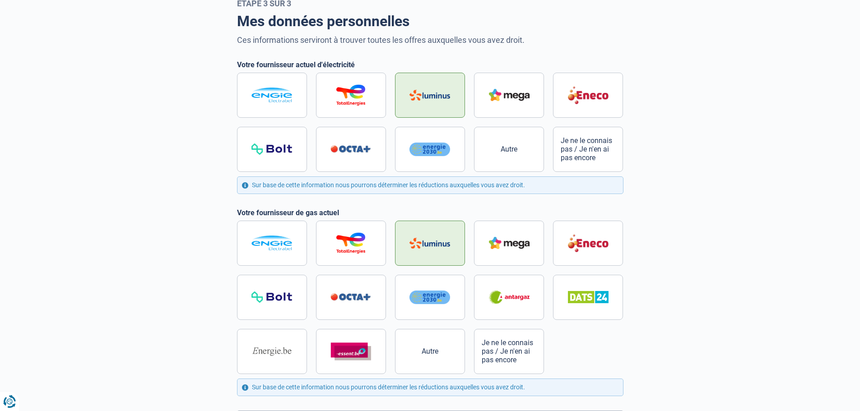
scroll to position [181, 0]
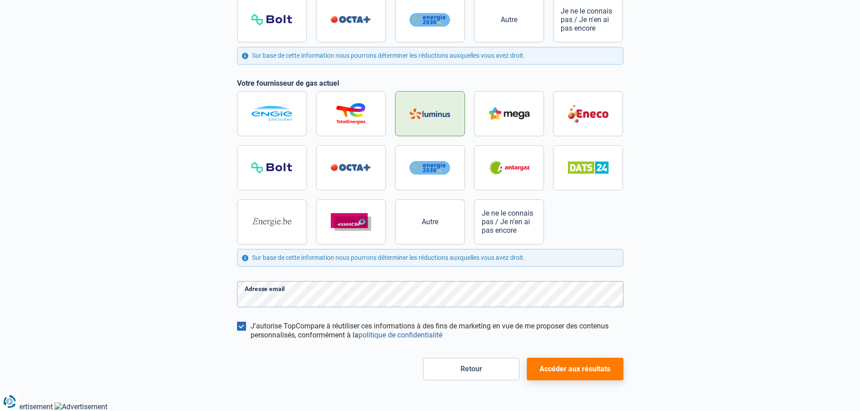
click at [581, 367] on button "Accéder aux résultats" at bounding box center [575, 369] width 97 height 23
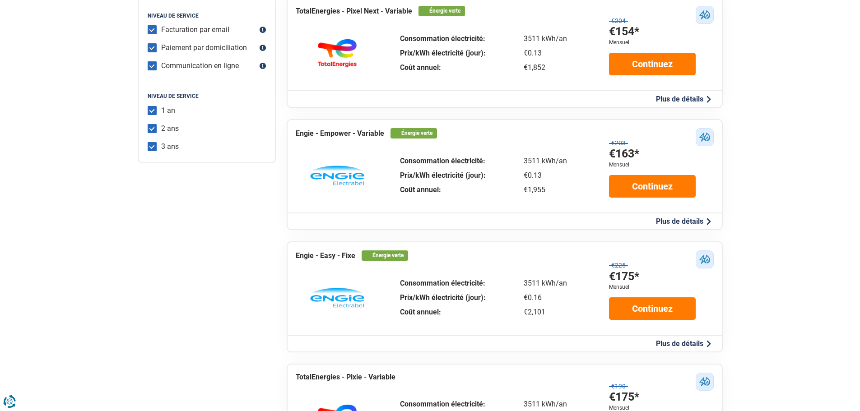
scroll to position [316, 0]
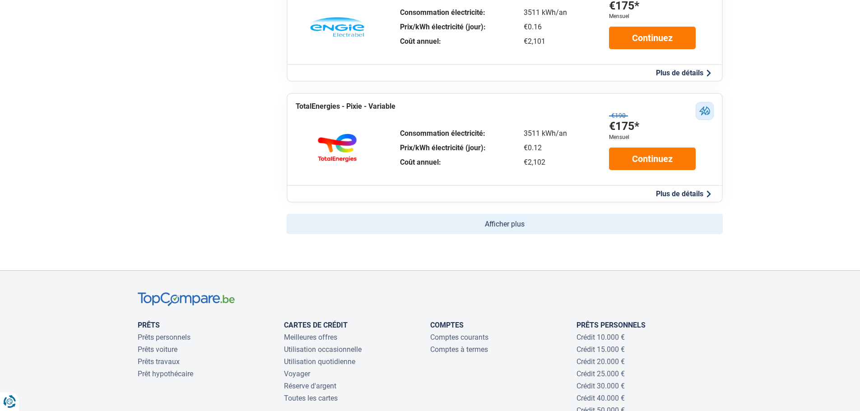
click at [503, 226] on button "Afficher plus" at bounding box center [505, 224] width 436 height 20
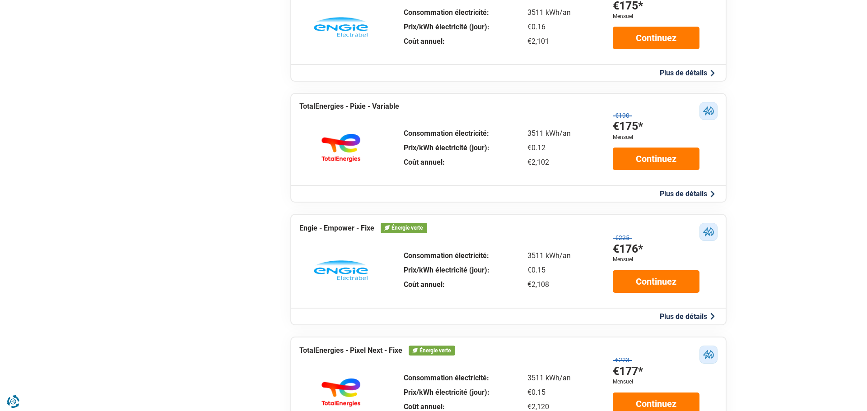
scroll to position [586, 0]
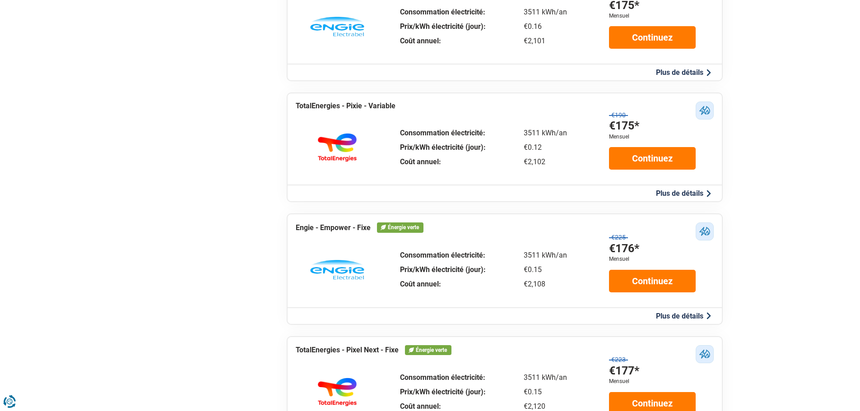
click at [693, 315] on button "Plus de détails" at bounding box center [683, 316] width 60 height 9
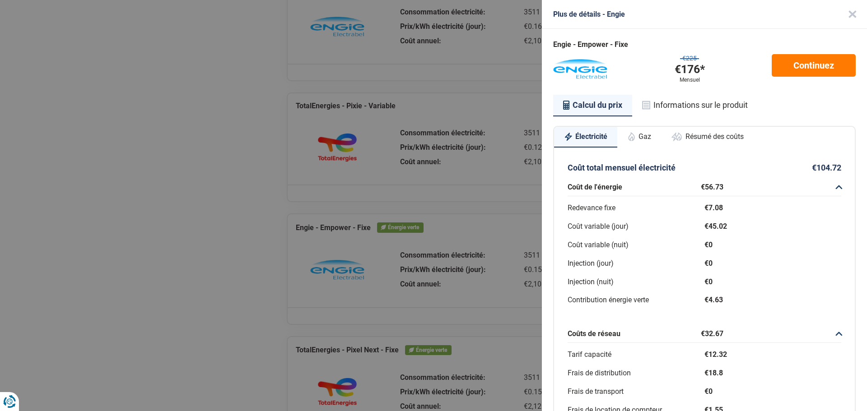
click at [715, 142] on button "Résumé des coûts" at bounding box center [707, 137] width 93 height 20
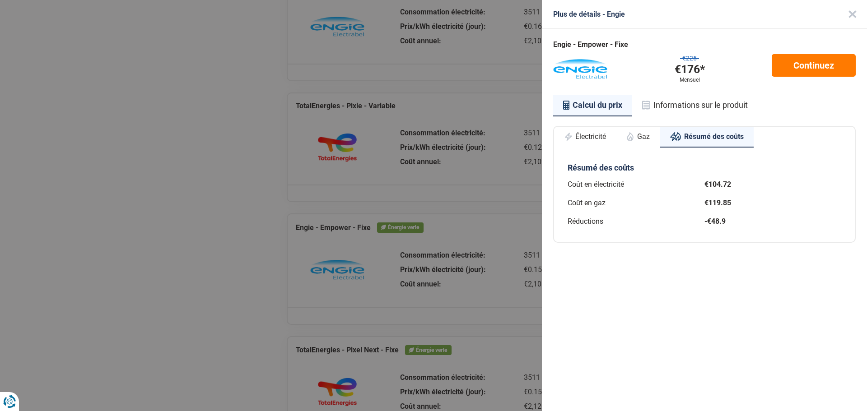
click at [596, 132] on button "Électricité" at bounding box center [585, 137] width 62 height 20
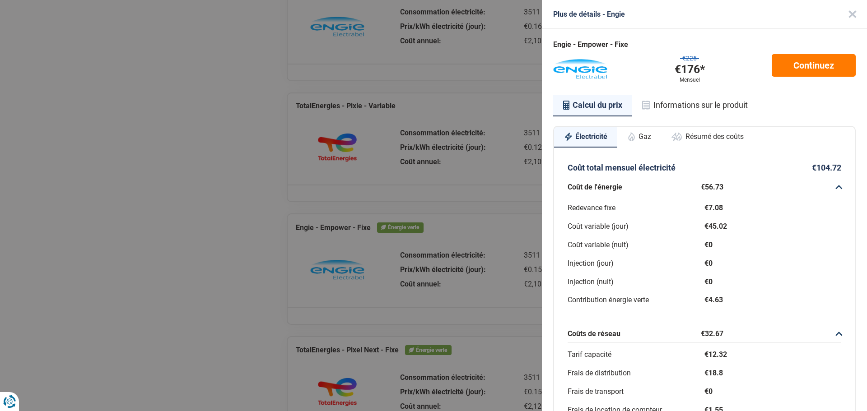
click at [711, 98] on button "Informations sur le produit" at bounding box center [695, 105] width 126 height 21
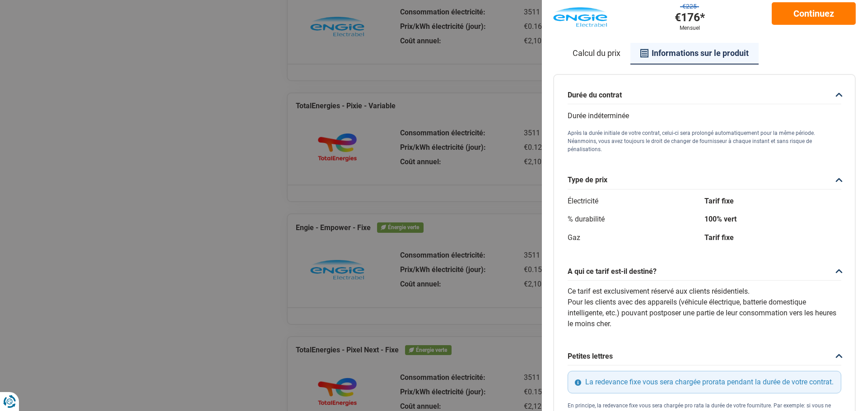
scroll to position [51, 0]
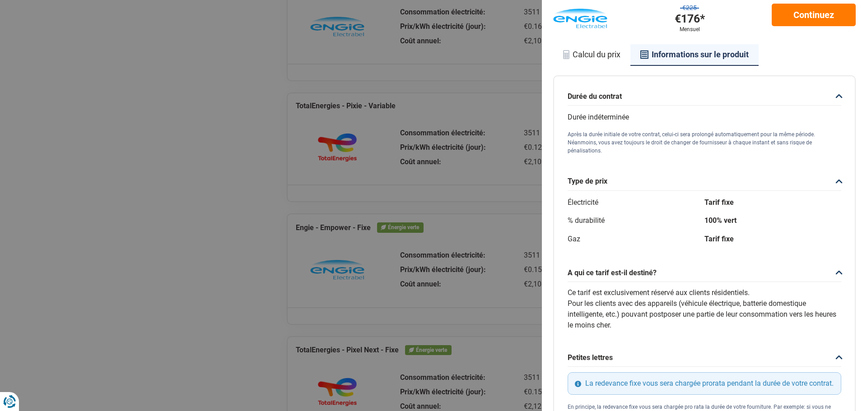
click at [608, 57] on button "Calcul du prix" at bounding box center [591, 54] width 77 height 21
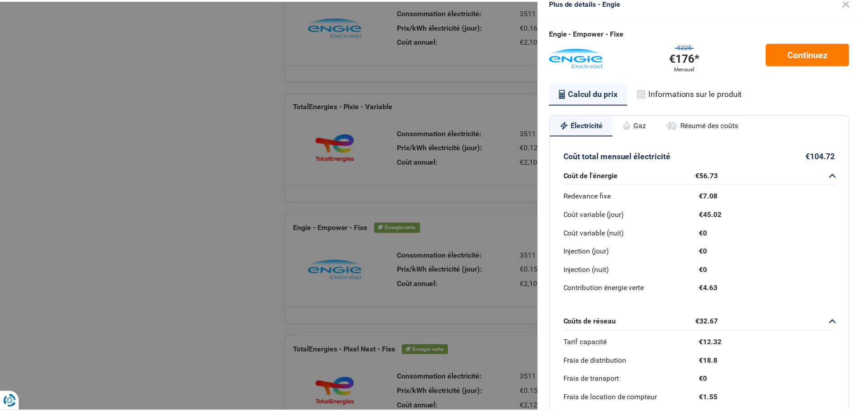
scroll to position [0, 0]
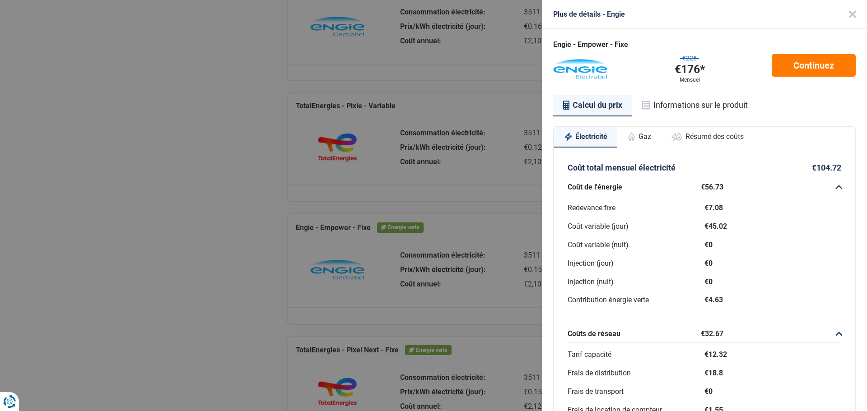
click at [842, 15] on button "Close" at bounding box center [852, 14] width 29 height 29
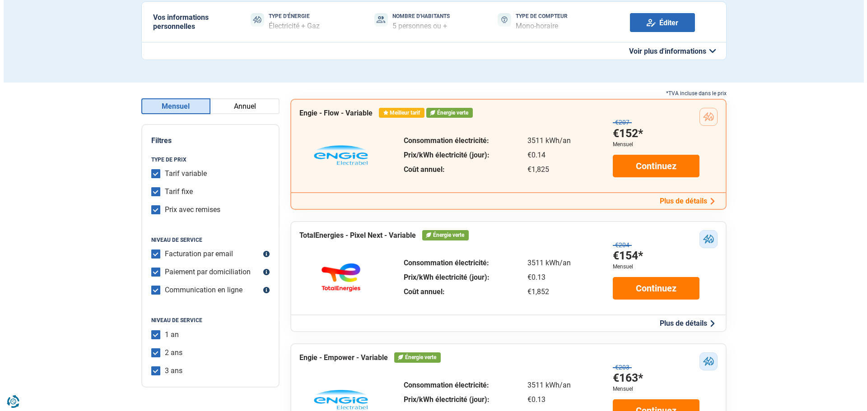
scroll to position [90, 0]
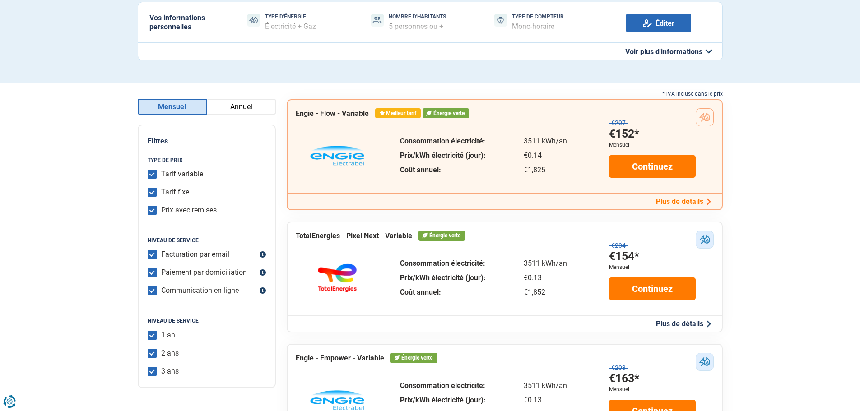
click at [677, 200] on button "Plus de détails" at bounding box center [683, 201] width 60 height 9
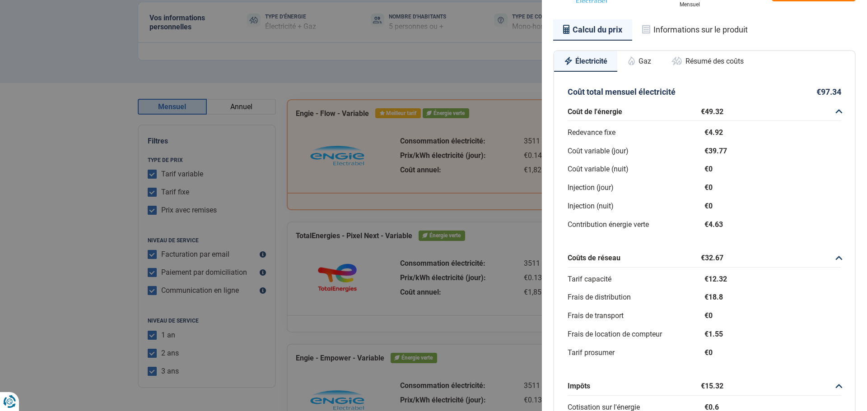
scroll to position [0, 0]
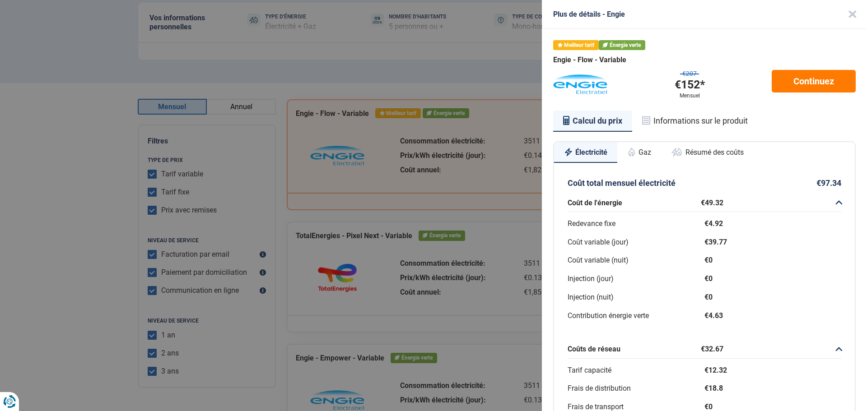
click at [695, 118] on button "Informations sur le produit" at bounding box center [695, 121] width 126 height 21
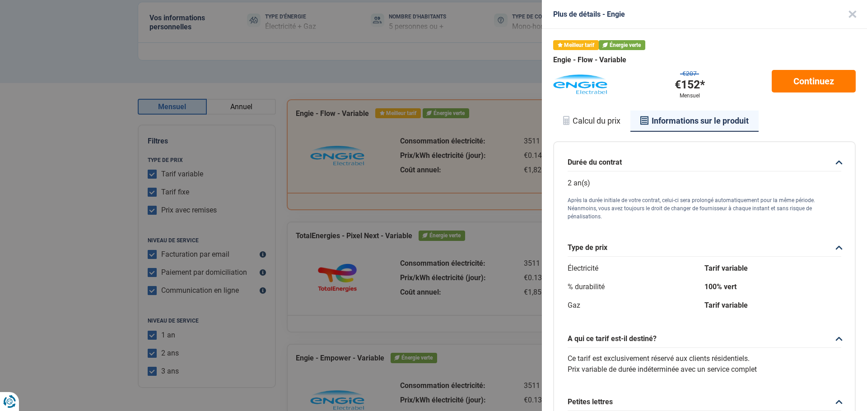
click at [506, 68] on div "Plus de détails - Engie Meilleur tarif Énergie verte Engie - Flow - Variable €2…" at bounding box center [433, 205] width 867 height 411
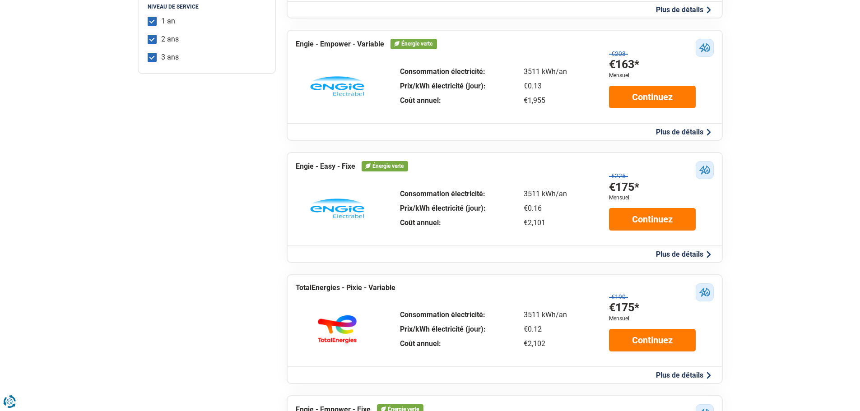
scroll to position [405, 0]
